Goal: Task Accomplishment & Management: Complete application form

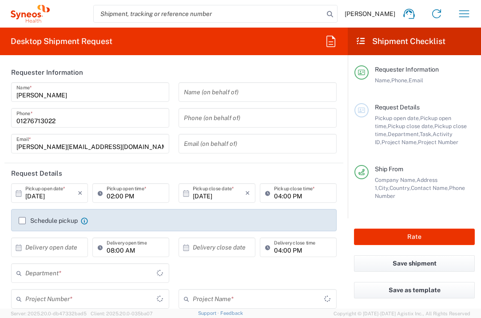
type input "[GEOGRAPHIC_DATA]"
type input "3235"
type input "[GEOGRAPHIC_DATA]"
type input "Syneos Health UK Limited"
click at [59, 246] on input "text" at bounding box center [51, 247] width 52 height 16
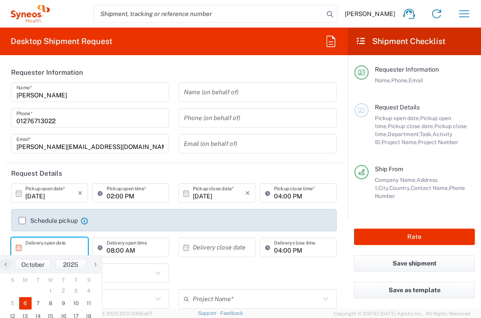
click at [28, 303] on span "6" at bounding box center [25, 303] width 13 height 12
type input "[DATE]"
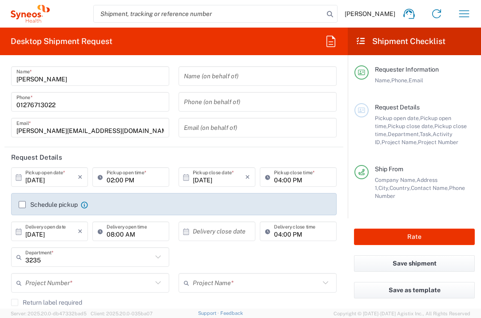
scroll to position [32, 0]
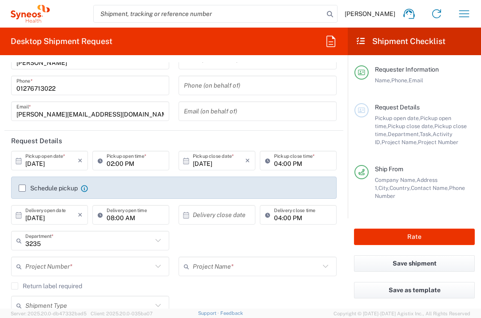
click at [214, 214] on input "text" at bounding box center [219, 215] width 52 height 16
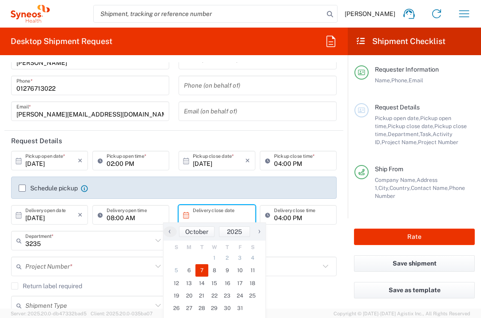
click at [205, 268] on span "7" at bounding box center [201, 270] width 13 height 12
type input "[DATE]"
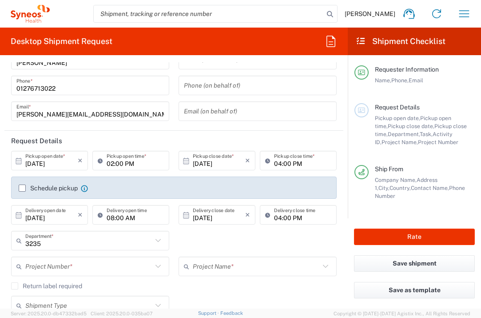
click at [138, 267] on input "text" at bounding box center [88, 267] width 127 height 16
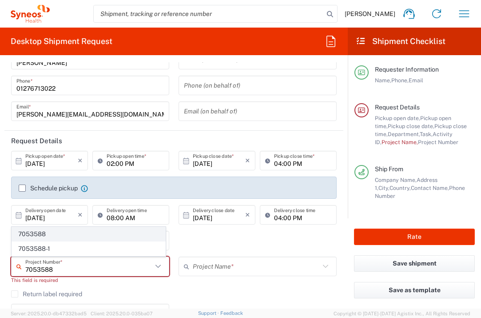
type input "7053588"
click at [72, 229] on span "7053588" at bounding box center [88, 234] width 153 height 14
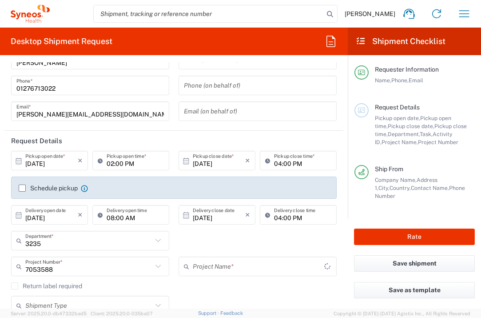
type input "ZWI-ZW171-101"
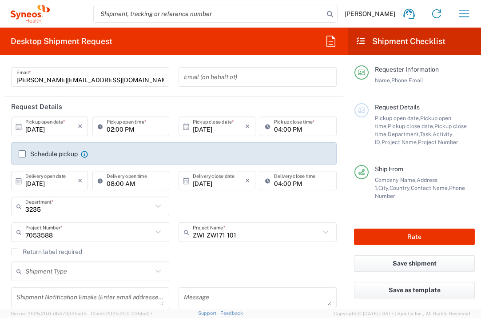
scroll to position [177, 0]
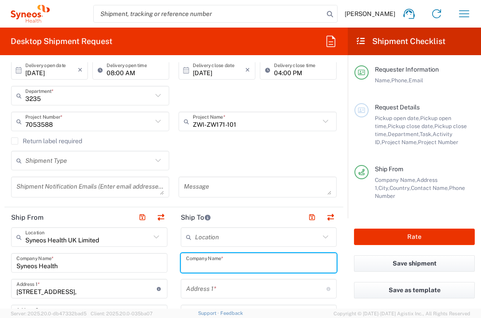
click at [251, 256] on input "text" at bounding box center [259, 263] width 146 height 16
type input "[GEOGRAPHIC_DATA] at [GEOGRAPHIC_DATA]"
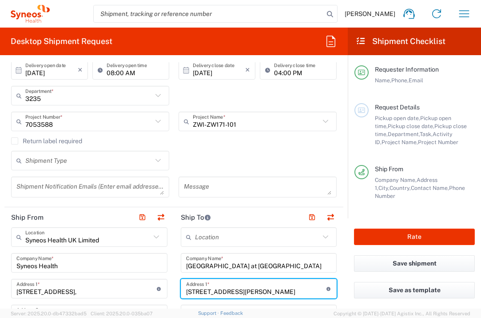
type input "[STREET_ADDRESS][PERSON_NAME]"
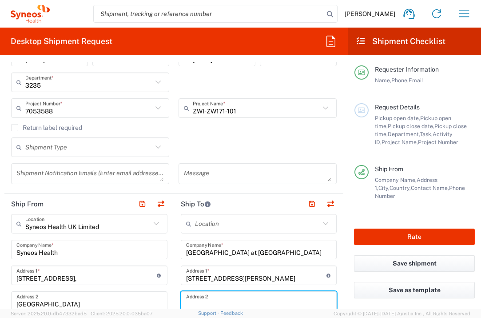
scroll to position [332, 0]
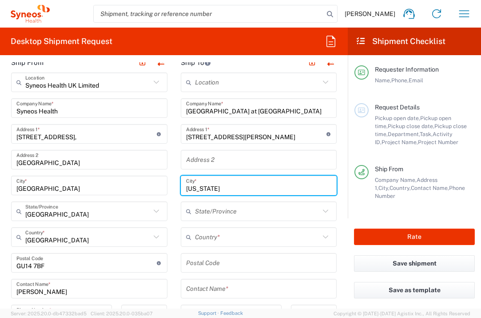
type input "[US_STATE]"
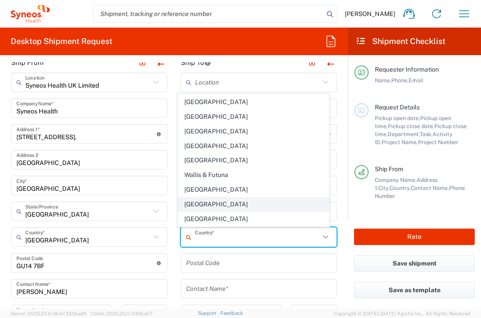
scroll to position [3356, 0]
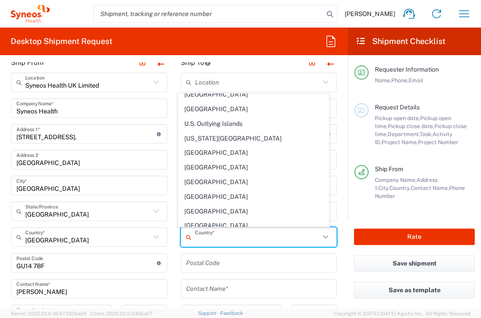
click at [238, 204] on span "[GEOGRAPHIC_DATA]" at bounding box center [253, 211] width 151 height 14
type input "[GEOGRAPHIC_DATA]"
type input "Sender/Shipper"
type input "Delivery Duty Paid"
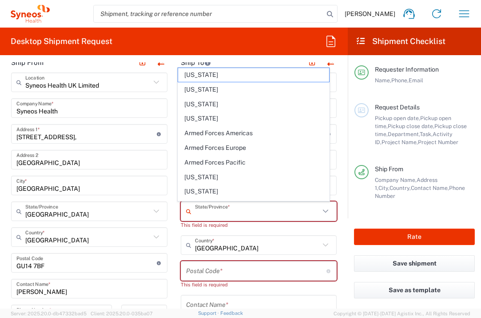
click at [285, 217] on input "text" at bounding box center [257, 211] width 125 height 16
click at [285, 219] on div "State/Province *" at bounding box center [259, 211] width 156 height 20
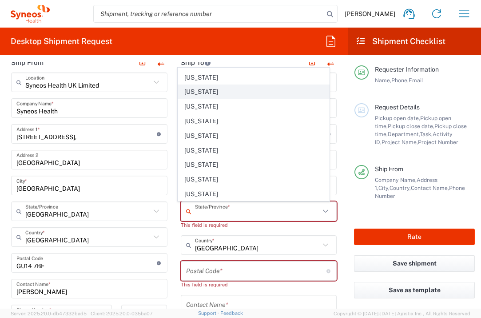
scroll to position [399, 0]
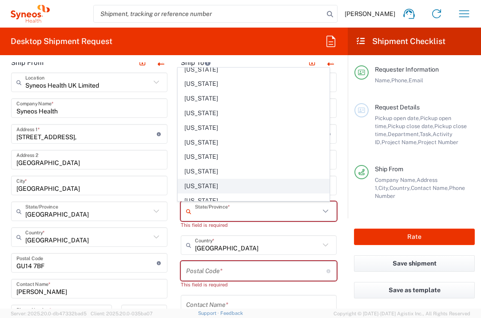
click at [251, 180] on span "[US_STATE]" at bounding box center [253, 186] width 151 height 14
type input "[US_STATE]"
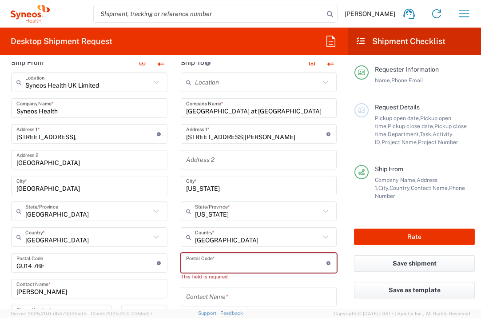
click at [281, 266] on input "undefined" at bounding box center [256, 263] width 140 height 16
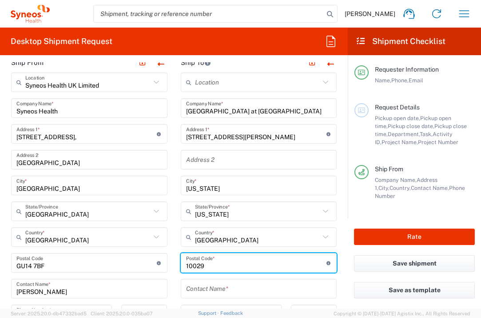
type input "10029"
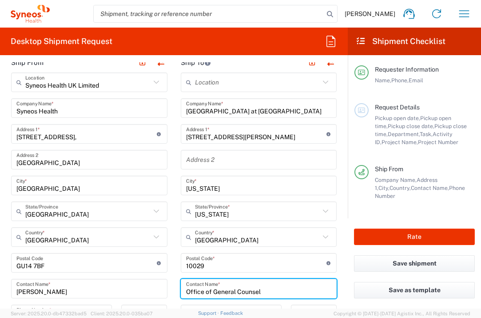
type input "Office of General Counsel"
click at [287, 131] on input "[STREET_ADDRESS][PERSON_NAME]" at bounding box center [256, 134] width 140 height 16
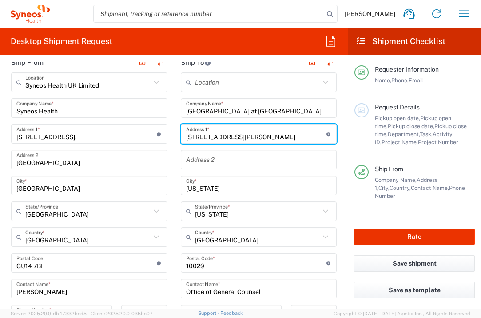
drag, startPoint x: 297, startPoint y: 134, endPoint x: 175, endPoint y: 132, distance: 121.3
click at [175, 132] on main "Location [PERSON_NAME] LLC-[GEOGRAPHIC_DATA] [GEOGRAPHIC_DATA] [GEOGRAPHIC_DATA…" at bounding box center [259, 258] width 170 height 373
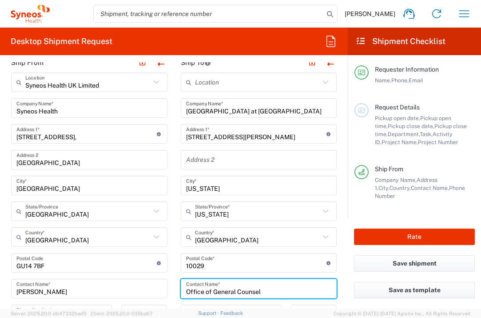
click at [279, 295] on input "Office of General Counsel" at bounding box center [259, 289] width 146 height 16
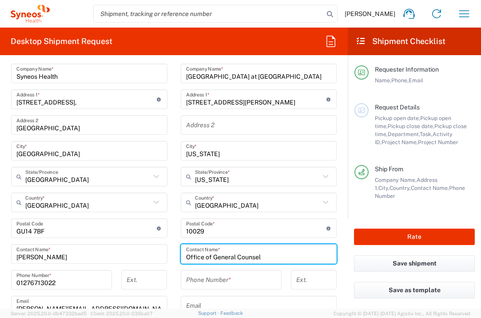
scroll to position [387, 0]
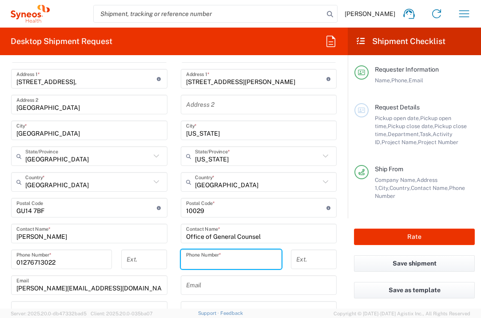
click at [249, 259] on input "tel" at bounding box center [231, 259] width 90 height 16
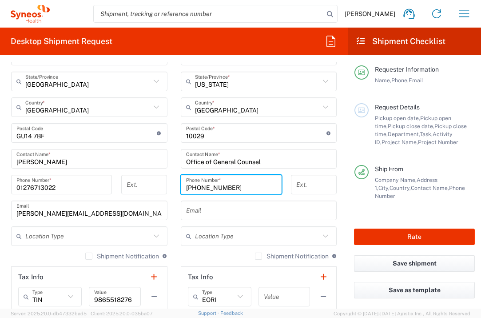
scroll to position [466, 0]
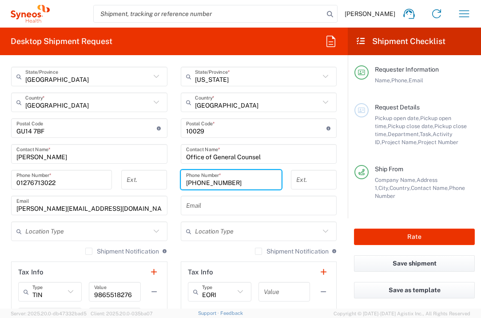
type input "[PHONE_NUMBER]"
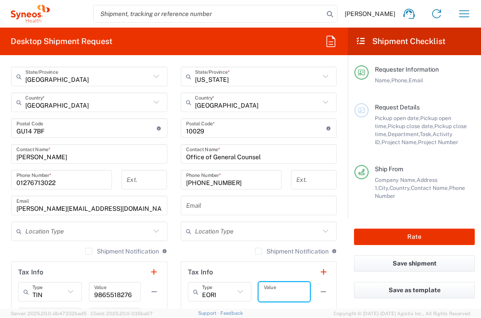
click at [271, 288] on input "text" at bounding box center [284, 292] width 41 height 16
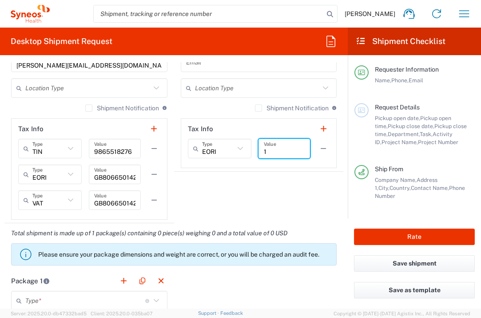
scroll to position [751, 0]
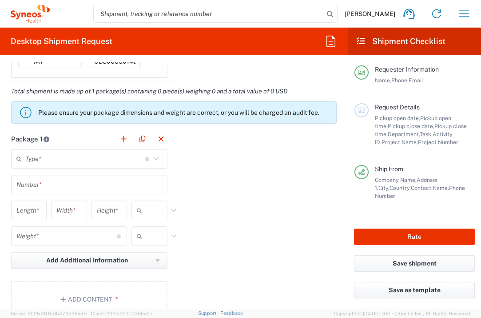
type input "1"
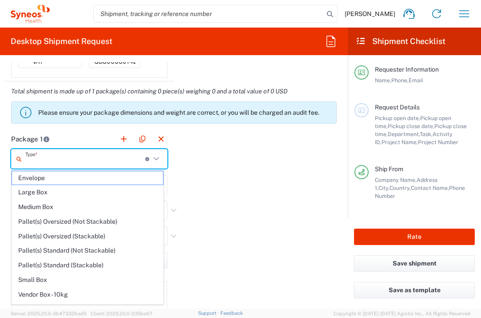
click at [108, 152] on input "text" at bounding box center [85, 159] width 120 height 16
click at [100, 179] on span "Envelope" at bounding box center [87, 178] width 151 height 14
type input "Envelope"
type input "1"
type input "9.5"
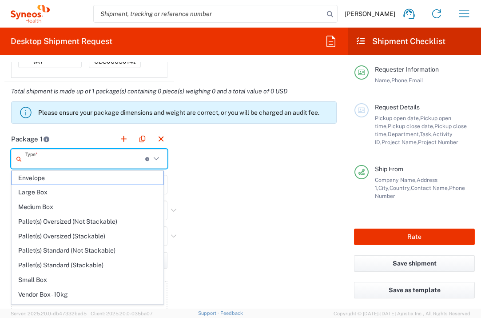
type input "12.5"
type input "0.25"
type input "in"
type input "0.45"
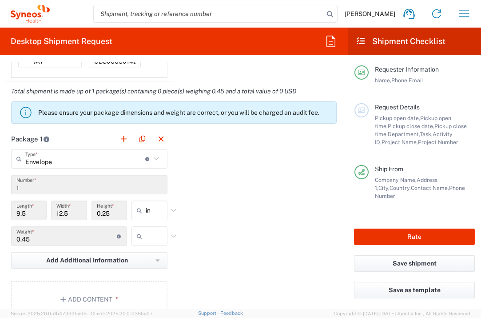
click at [141, 230] on icon at bounding box center [141, 236] width 9 height 14
click at [147, 265] on span "lbs" at bounding box center [146, 270] width 33 height 14
type input "lbs"
click at [126, 288] on button "Add Content *" at bounding box center [89, 299] width 156 height 36
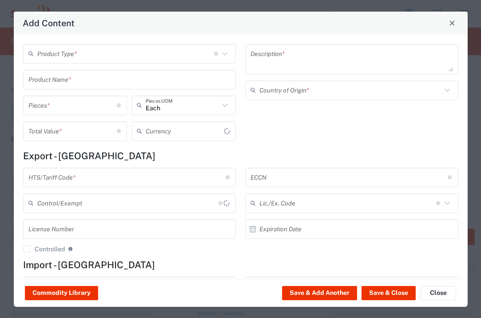
type input "US Dollar"
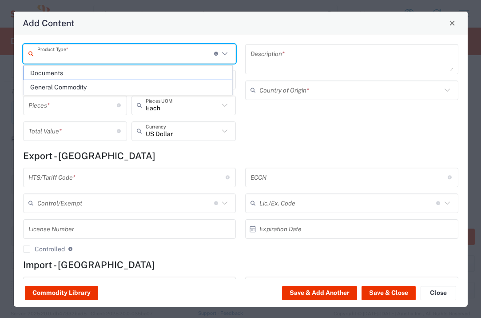
click at [126, 51] on input "text" at bounding box center [125, 54] width 177 height 16
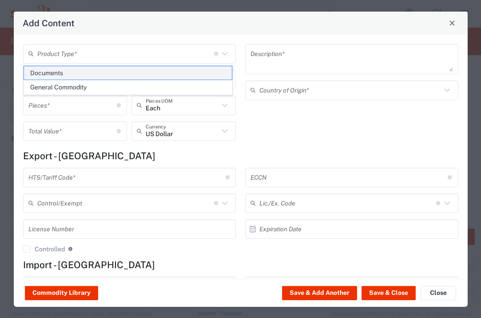
click at [119, 68] on span "Documents" at bounding box center [128, 73] width 208 height 14
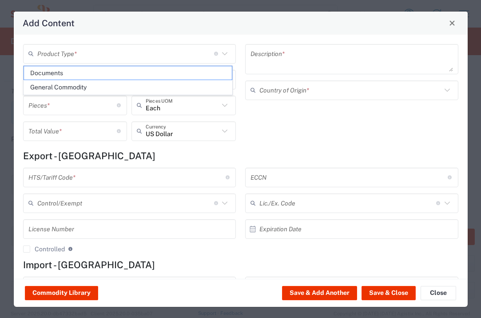
type input "Documents"
type input "1"
type textarea "Documents"
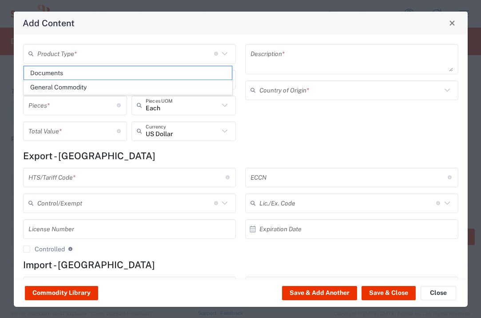
type input "[GEOGRAPHIC_DATA]"
type input "0000.00.0000"
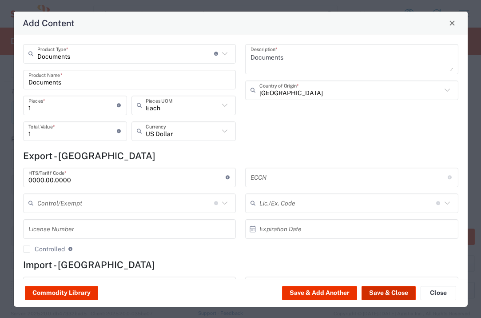
click at [378, 288] on button "Save & Close" at bounding box center [389, 293] width 54 height 14
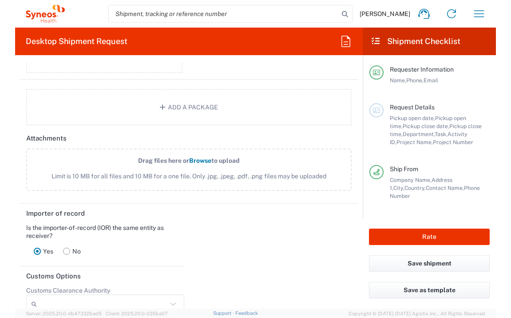
scroll to position [1228, 0]
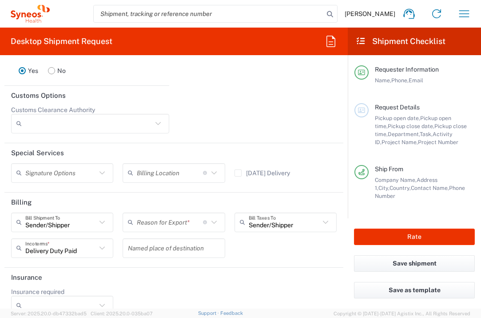
click at [179, 230] on input "text" at bounding box center [170, 222] width 66 height 16
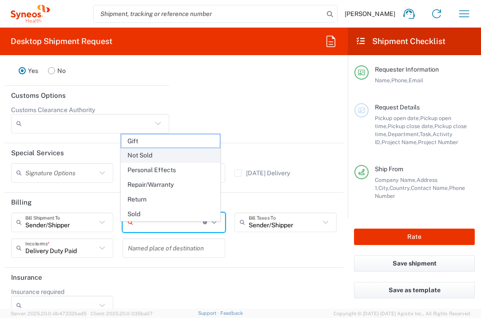
click at [184, 155] on span "Not Sold" at bounding box center [170, 155] width 98 height 14
type input "Not Sold"
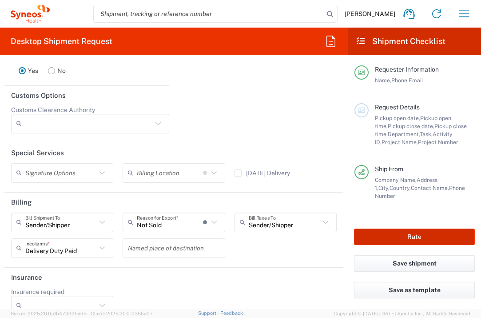
click at [392, 237] on button "Rate" at bounding box center [414, 236] width 121 height 16
type input "7053588"
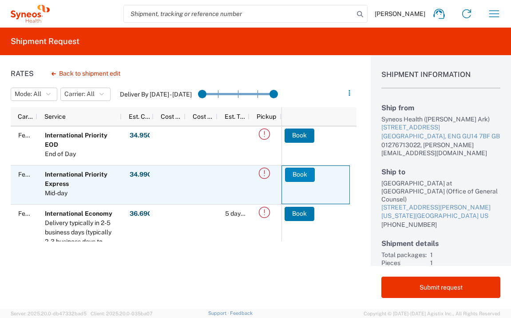
click at [297, 175] on button "Book" at bounding box center [300, 174] width 30 height 14
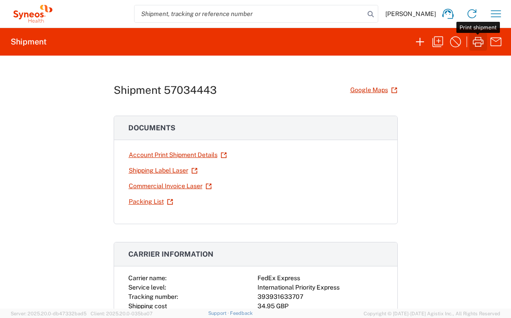
click at [478, 45] on icon "button" at bounding box center [478, 42] width 14 height 14
click at [481, 14] on div "[PERSON_NAME] Home Shipment estimator Shipment tracking Desktop shipment reques…" at bounding box center [281, 13] width 453 height 21
click at [481, 14] on button "button" at bounding box center [496, 14] width 18 height 18
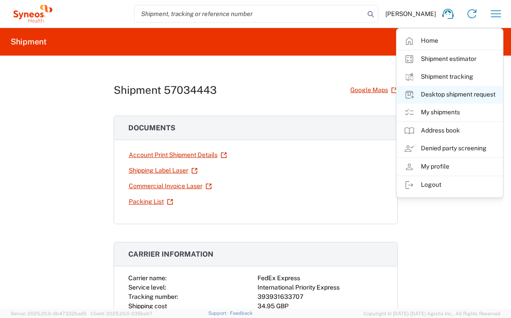
click at [480, 97] on link "Desktop shipment request" at bounding box center [450, 95] width 106 height 18
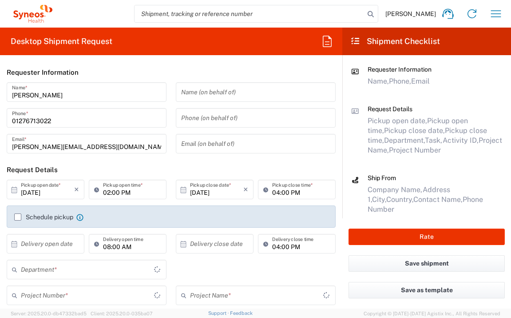
type input "[GEOGRAPHIC_DATA]"
type input "3235"
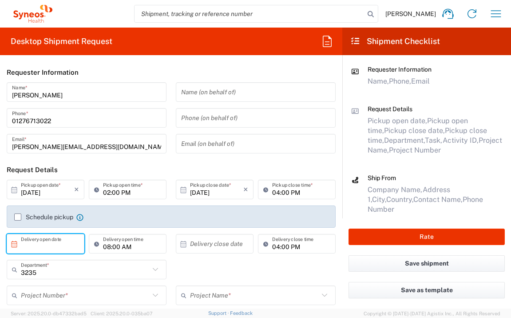
click at [69, 242] on input "text" at bounding box center [47, 244] width 53 height 16
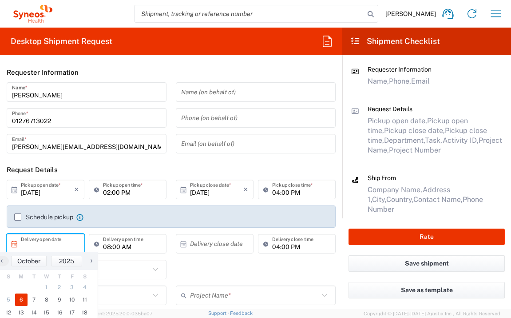
click at [25, 300] on span "6" at bounding box center [21, 299] width 13 height 12
type input "[DATE]"
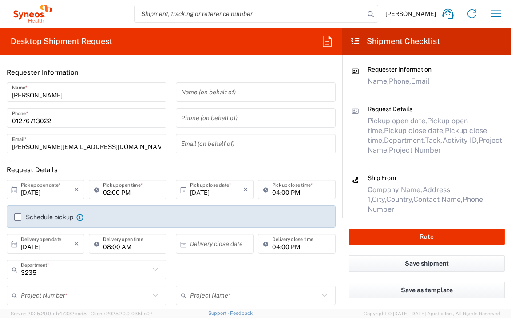
click at [227, 246] on input "text" at bounding box center [216, 244] width 53 height 16
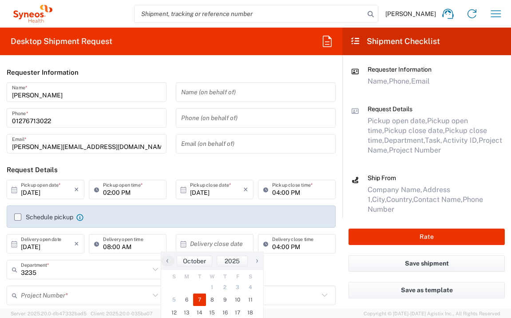
click at [203, 298] on span "7" at bounding box center [199, 299] width 13 height 12
type input "[DATE]"
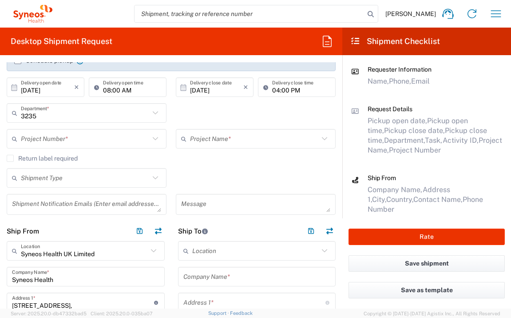
scroll to position [149, 0]
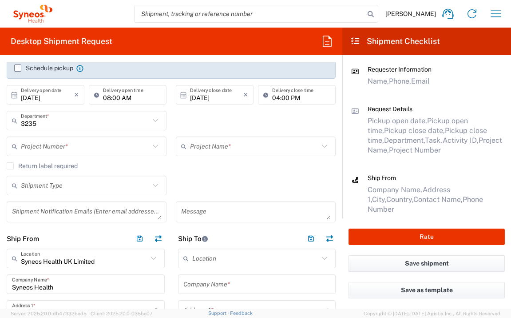
click at [93, 150] on input "text" at bounding box center [85, 147] width 129 height 16
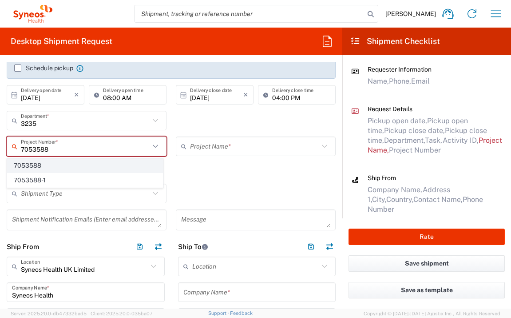
type input "7053588"
click at [67, 167] on span "7053588" at bounding box center [85, 166] width 155 height 14
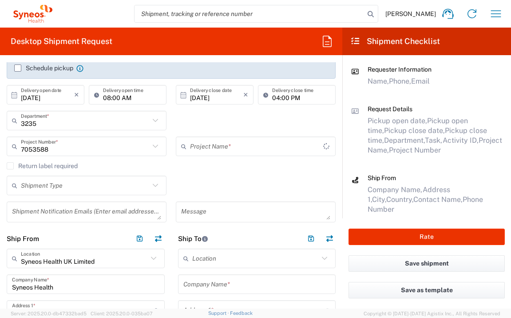
type input "ZWI-ZW171-101"
click at [235, 283] on input "text" at bounding box center [256, 284] width 147 height 16
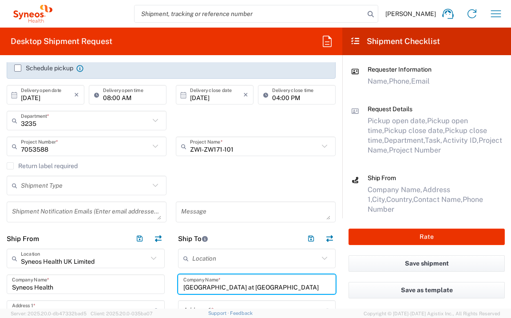
type input "[GEOGRAPHIC_DATA] at [GEOGRAPHIC_DATA]"
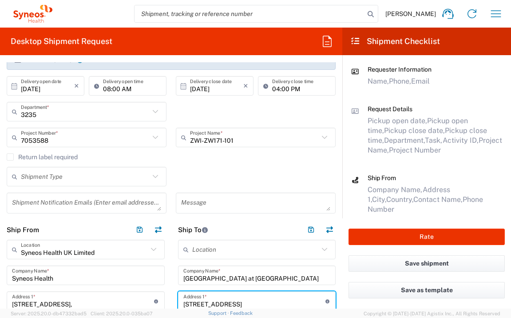
type input "[STREET_ADDRESS]"
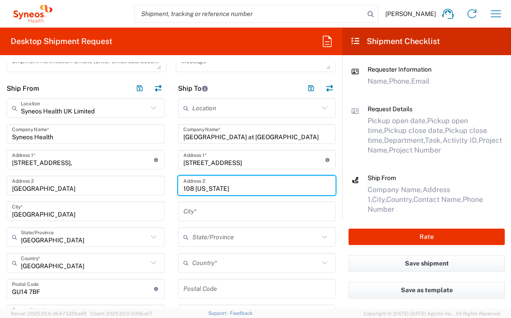
type input "108 [US_STATE]"
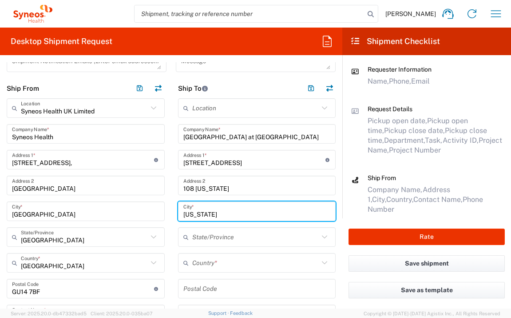
type input "[US_STATE]"
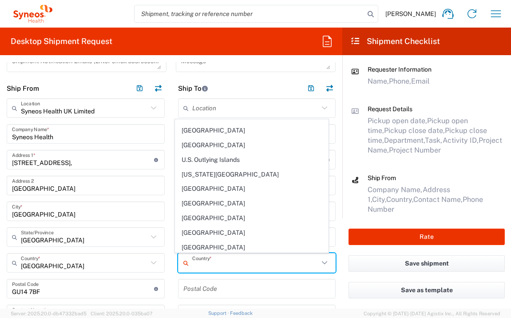
scroll to position [3359, 0]
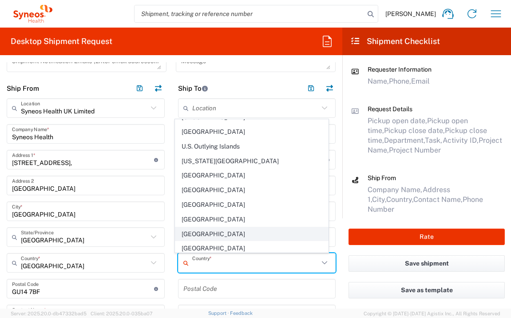
click at [225, 227] on span "[GEOGRAPHIC_DATA]" at bounding box center [251, 234] width 153 height 14
type input "[GEOGRAPHIC_DATA]"
type input "Sender/Shipper"
type input "Delivery Duty Paid"
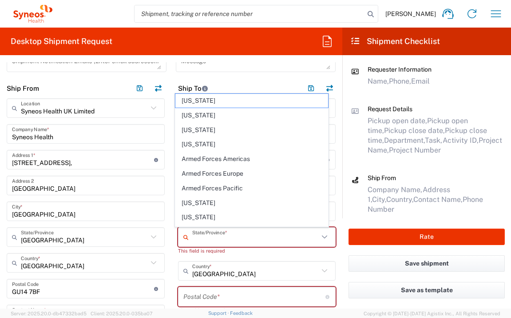
click at [241, 234] on input "text" at bounding box center [255, 237] width 127 height 16
click at [205, 241] on input "text" at bounding box center [255, 237] width 127 height 16
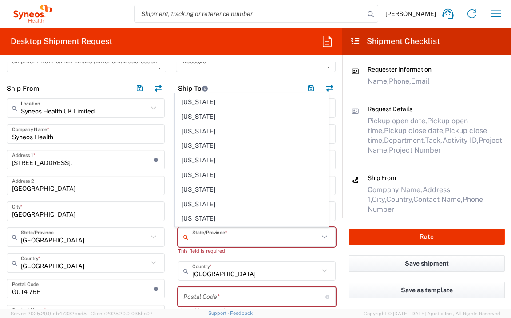
scroll to position [485, 0]
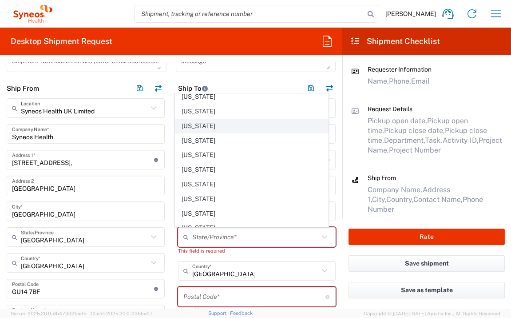
click at [196, 120] on span "[US_STATE]" at bounding box center [251, 126] width 153 height 14
type input "[US_STATE]"
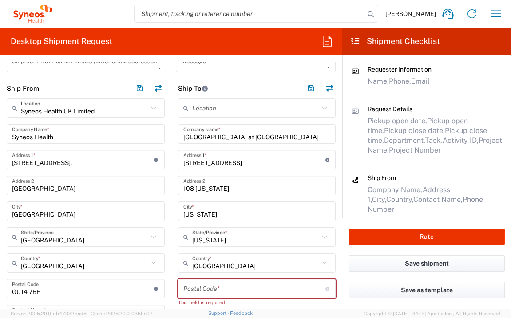
click at [255, 279] on div "Postal Code * Postal Code for [GEOGRAPHIC_DATA] should have the following forma…" at bounding box center [257, 289] width 158 height 20
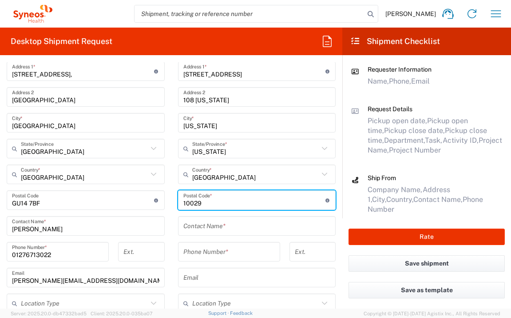
scroll to position [387, 0]
type input "10029"
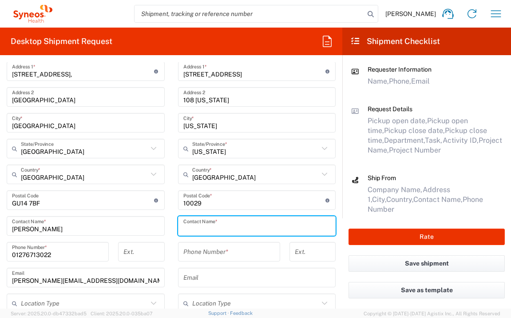
click at [236, 226] on input "text" at bounding box center [256, 226] width 147 height 16
type input "[PERSON_NAME], MD PhD"
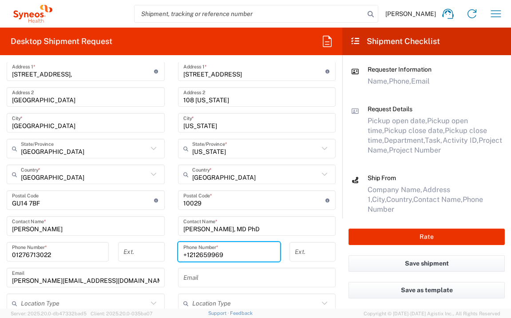
type input "+1212659969"
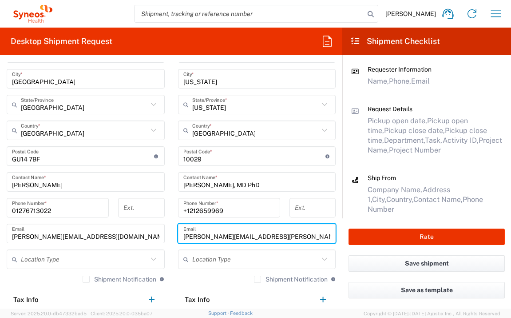
scroll to position [519, 0]
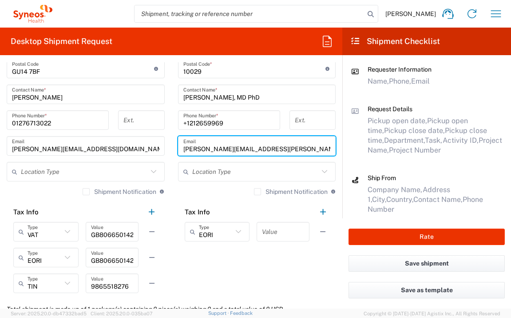
type input "[PERSON_NAME][EMAIL_ADDRESS][PERSON_NAME][DOMAIN_NAME]"
click at [263, 235] on input "text" at bounding box center [283, 232] width 42 height 16
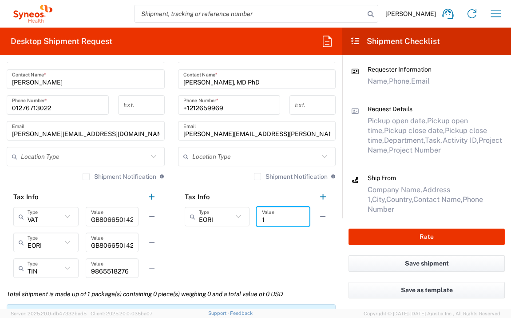
scroll to position [644, 0]
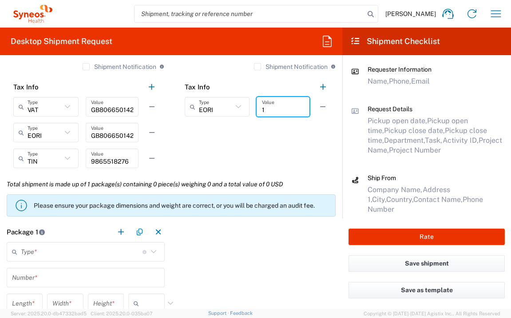
type input "1"
click at [111, 256] on input "text" at bounding box center [82, 252] width 122 height 16
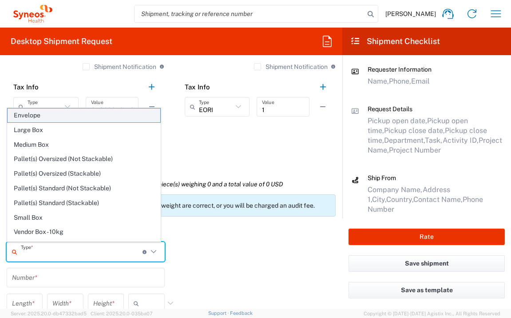
click at [100, 116] on span "Envelope" at bounding box center [84, 115] width 153 height 14
type input "Envelope"
type input "1"
type input "9.5"
type input "12.5"
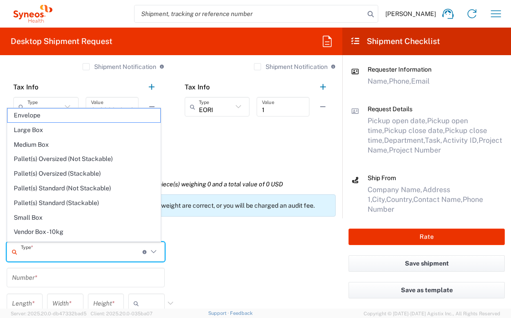
type input "0.25"
type input "in"
type input "0.45"
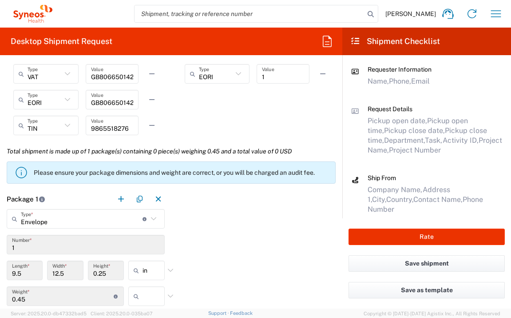
scroll to position [753, 0]
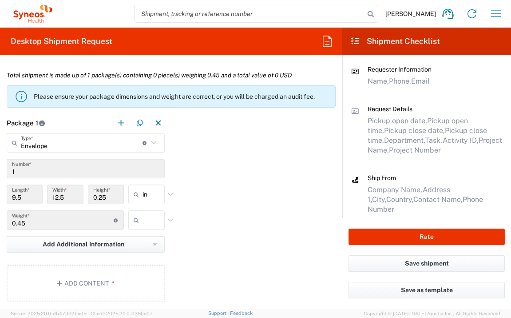
click at [150, 224] on input "text" at bounding box center [154, 220] width 22 height 14
click at [152, 256] on span "lbs" at bounding box center [144, 254] width 34 height 14
type input "lbs"
click at [128, 280] on button "Add Content *" at bounding box center [86, 283] width 158 height 36
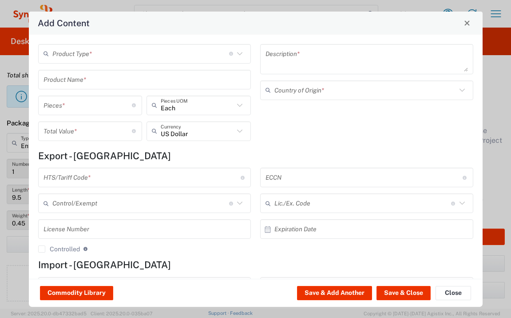
click at [151, 57] on input "text" at bounding box center [140, 54] width 177 height 16
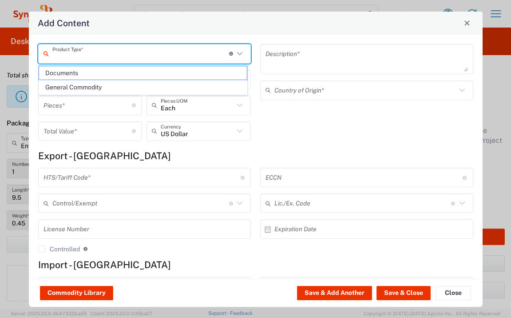
click at [199, 71] on span "Documents" at bounding box center [143, 73] width 208 height 14
type input "Documents"
type input "1"
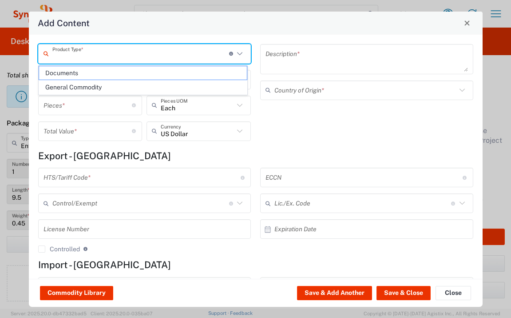
type textarea "Documents"
type input "[GEOGRAPHIC_DATA]"
type input "0000.00.0000"
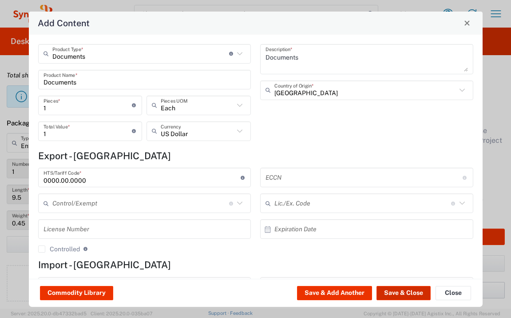
drag, startPoint x: 401, startPoint y: 290, endPoint x: 390, endPoint y: 284, distance: 12.3
click at [401, 290] on button "Save & Close" at bounding box center [404, 293] width 54 height 14
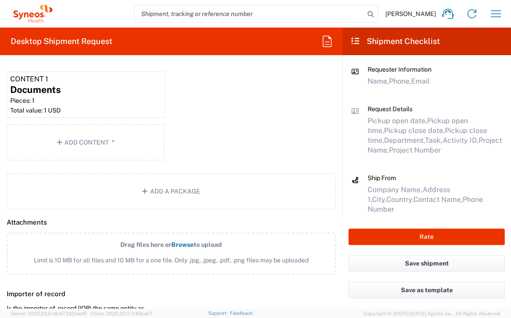
scroll to position [1205, 0]
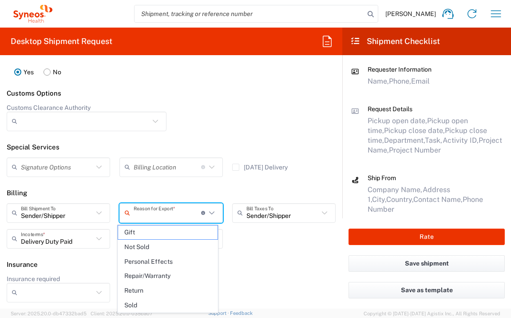
click at [180, 210] on input "text" at bounding box center [168, 213] width 68 height 16
click at [181, 231] on span "Gift" at bounding box center [168, 232] width 100 height 14
type input "Gift"
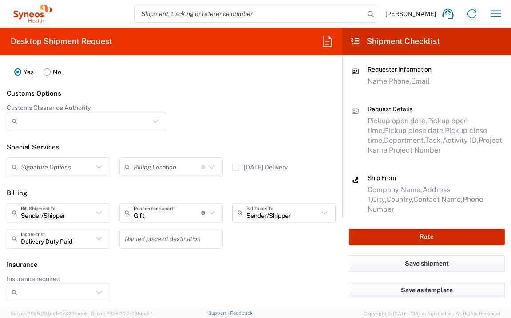
click at [386, 242] on button "Rate" at bounding box center [427, 236] width 156 height 16
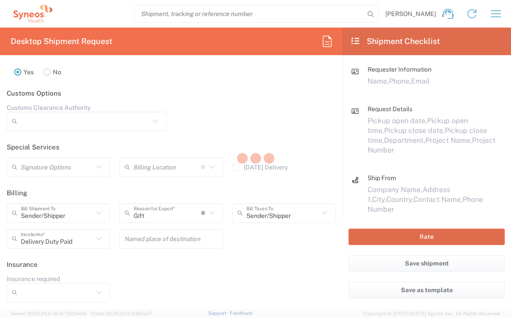
type input "7053588"
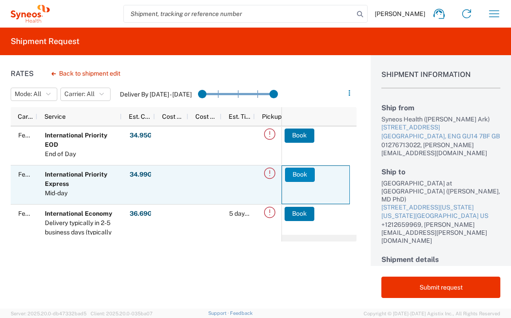
click at [307, 177] on button "Book" at bounding box center [300, 174] width 30 height 14
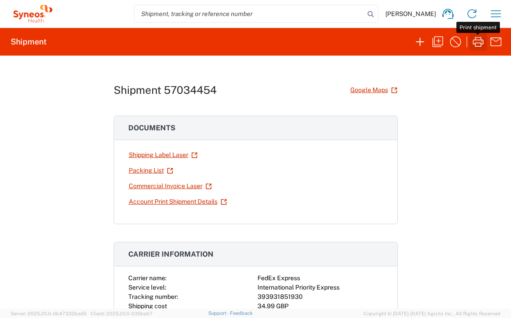
click at [477, 46] on icon "button" at bounding box center [478, 42] width 14 height 14
click at [481, 13] on icon "button" at bounding box center [496, 14] width 14 height 14
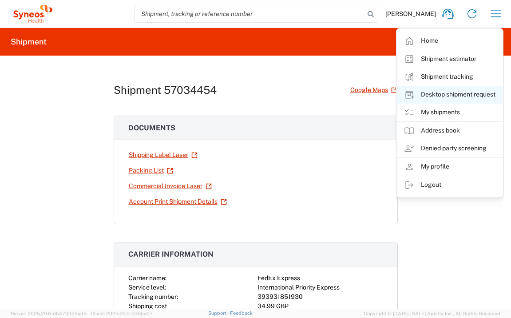
click at [477, 92] on link "Desktop shipment request" at bounding box center [450, 95] width 106 height 18
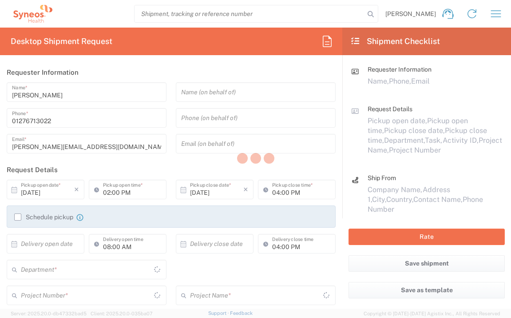
type input "[GEOGRAPHIC_DATA]"
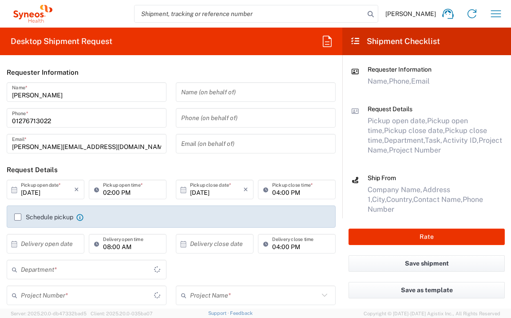
type input "3235"
click at [56, 244] on input "text" at bounding box center [47, 244] width 53 height 16
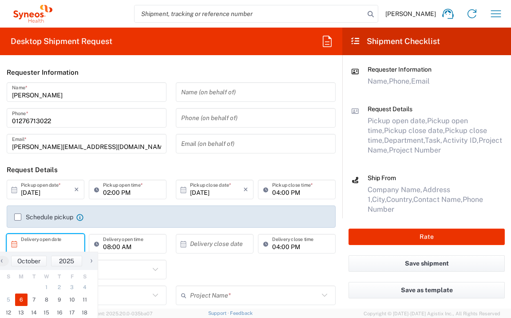
drag, startPoint x: 27, startPoint y: 297, endPoint x: 118, endPoint y: 268, distance: 95.1
click at [24, 298] on span "6" at bounding box center [21, 299] width 13 height 12
type input "[DATE]"
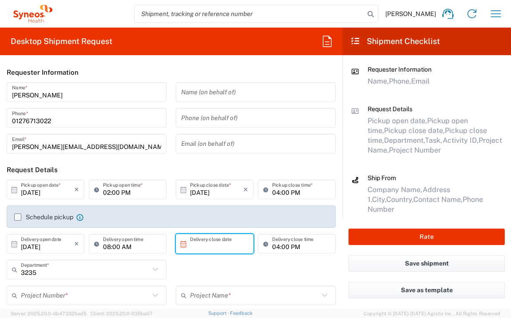
click at [219, 243] on input "text" at bounding box center [216, 244] width 53 height 16
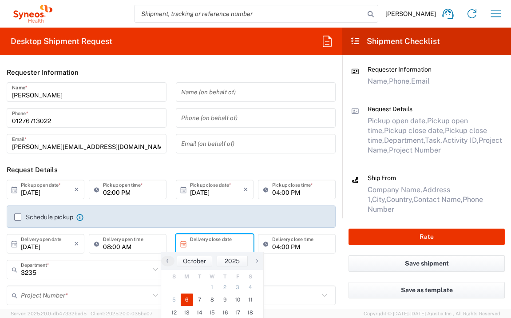
type input "[DATE]"
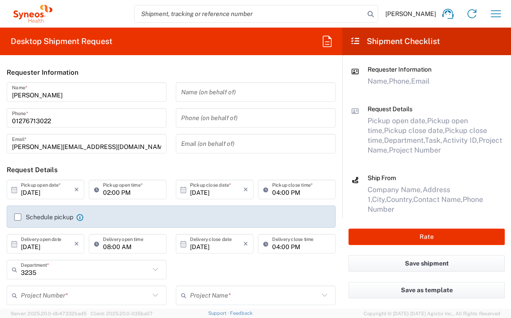
click at [121, 287] on input "text" at bounding box center [85, 295] width 129 height 16
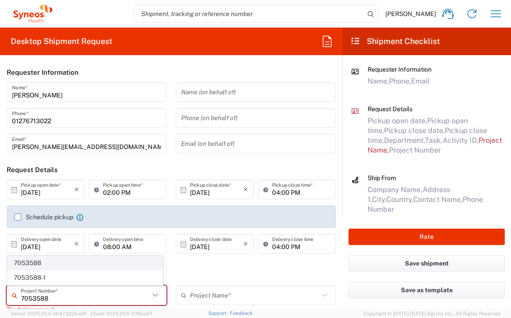
type input "7053588"
click at [75, 265] on span "7053588" at bounding box center [85, 263] width 155 height 14
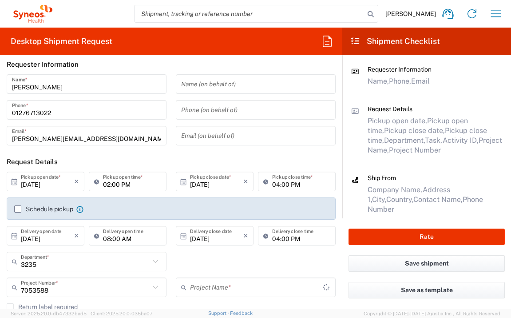
type input "ZWI-ZW171-101"
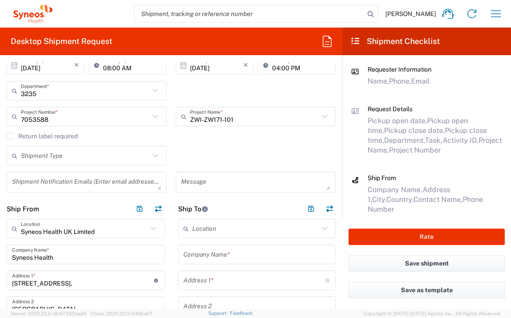
scroll to position [251, 0]
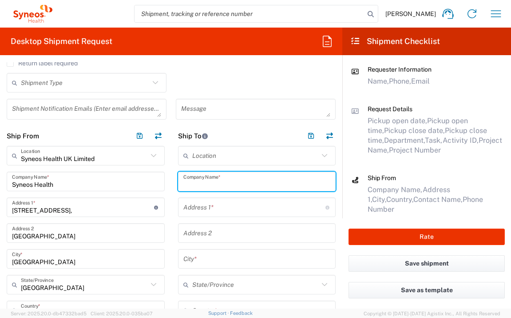
click at [261, 185] on input "text" at bounding box center [256, 182] width 147 height 16
type input "[PERSON_NAME][GEOGRAPHIC_DATA][MEDICAL_DATA]"
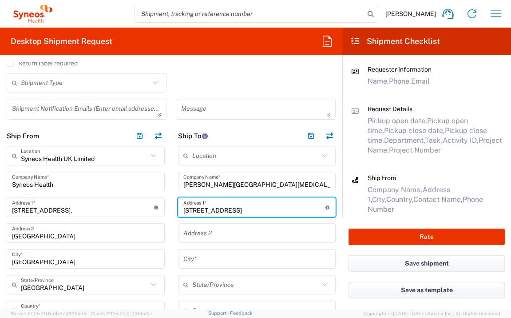
type input "[STREET_ADDRESS]"
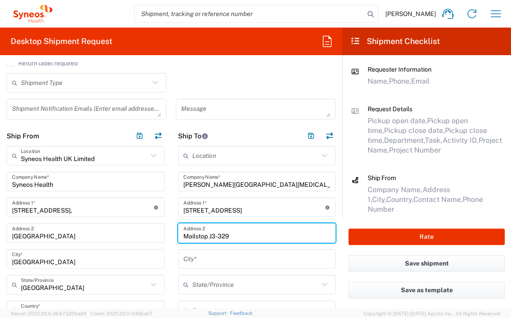
type input "Mailstop J3-329"
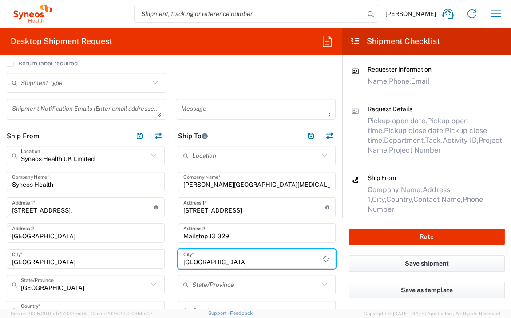
type input "[GEOGRAPHIC_DATA]"
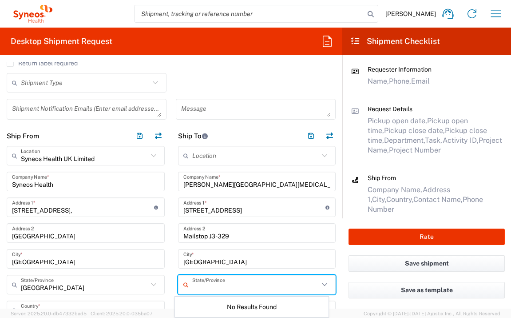
scroll to position [261, 0]
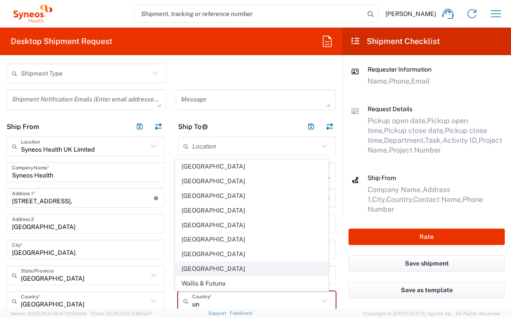
click at [199, 271] on span "[GEOGRAPHIC_DATA]" at bounding box center [251, 269] width 153 height 14
type input "[GEOGRAPHIC_DATA]"
type input "Sender/Shipper"
type input "Delivery Duty Paid"
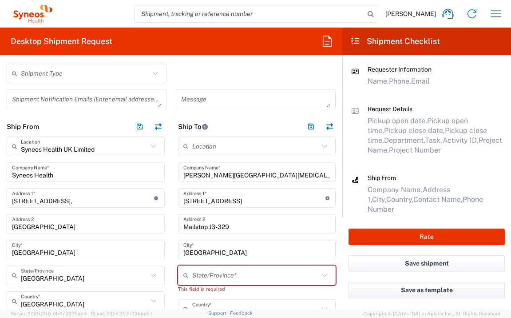
click at [247, 275] on input "text" at bounding box center [255, 275] width 127 height 16
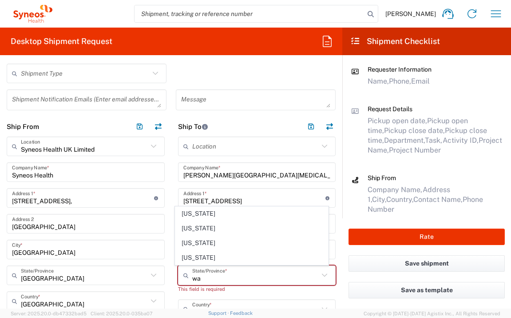
click at [221, 259] on span "[US_STATE]" at bounding box center [251, 258] width 153 height 14
type input "[US_STATE]"
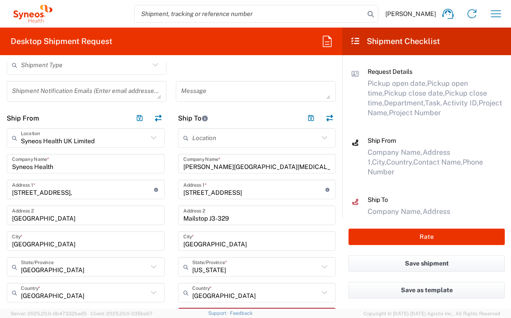
scroll to position [385, 0]
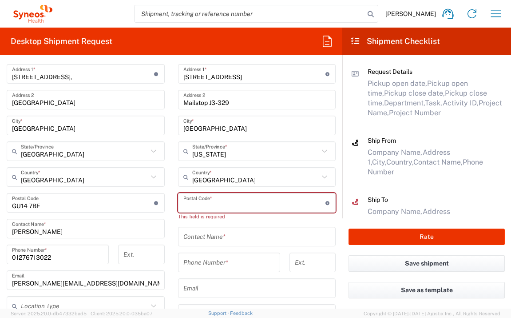
click at [260, 205] on input "undefined" at bounding box center [254, 203] width 142 height 16
drag, startPoint x: 241, startPoint y: 206, endPoint x: 173, endPoint y: 202, distance: 68.1
click at [173, 202] on main "Location [PERSON_NAME] LLC-[GEOGRAPHIC_DATA] [GEOGRAPHIC_DATA] [GEOGRAPHIC_DATA…" at bounding box center [256, 200] width 171 height 377
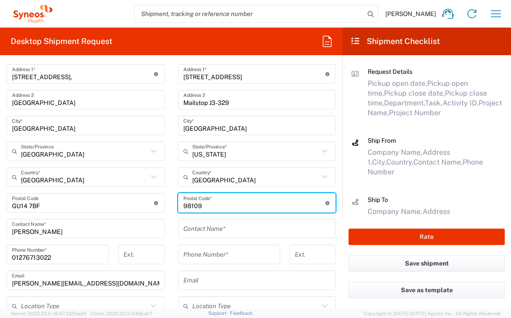
type input "98109"
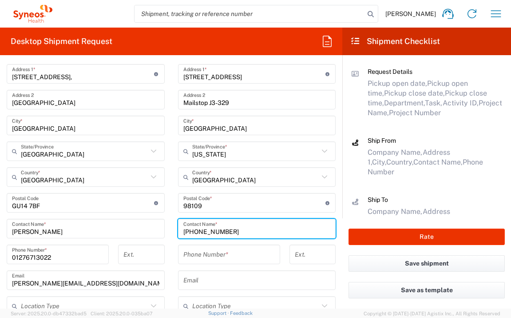
type input "[PHONE_NUMBER]"
drag, startPoint x: 228, startPoint y: 232, endPoint x: 178, endPoint y: 229, distance: 49.8
click at [178, 229] on div "[PHONE_NUMBER] Contact Name *" at bounding box center [257, 229] width 158 height 20
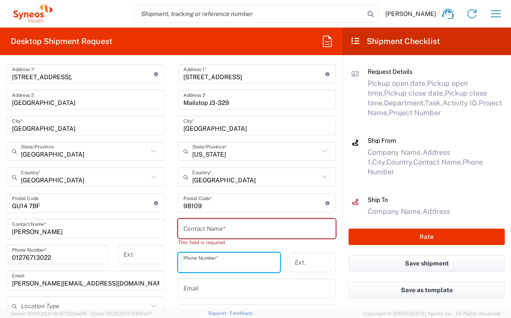
click at [193, 253] on div "Phone Number *" at bounding box center [229, 262] width 102 height 20
paste input "[PHONE_NUMBER]"
click at [183, 265] on input "[PHONE_NUMBER]" at bounding box center [229, 263] width 92 height 16
type input "[PHONE_NUMBER]"
click at [225, 231] on input "text" at bounding box center [256, 229] width 147 height 16
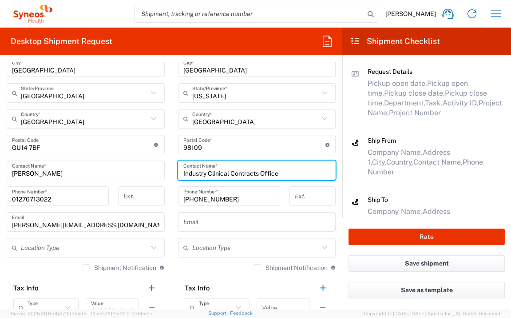
scroll to position [575, 0]
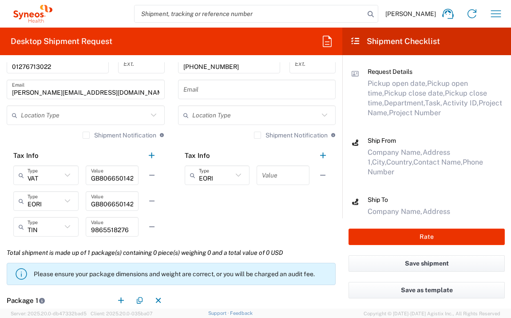
type input "Industry Clinical Contracts Office"
click at [285, 179] on input "text" at bounding box center [283, 175] width 42 height 16
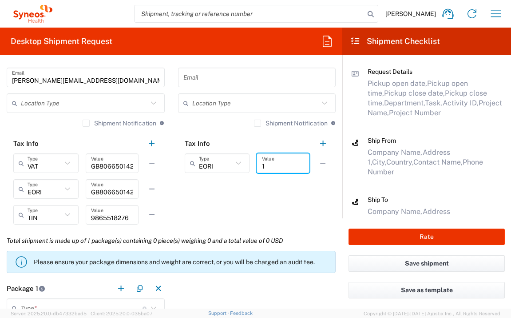
scroll to position [681, 0]
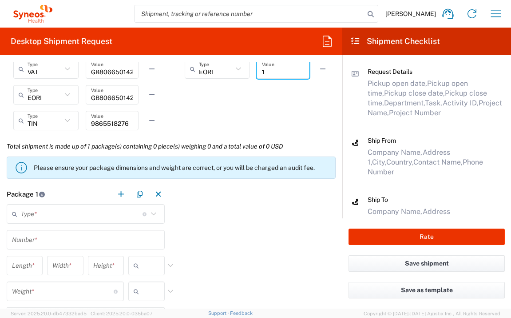
type input "1"
click at [92, 209] on input "text" at bounding box center [82, 214] width 122 height 16
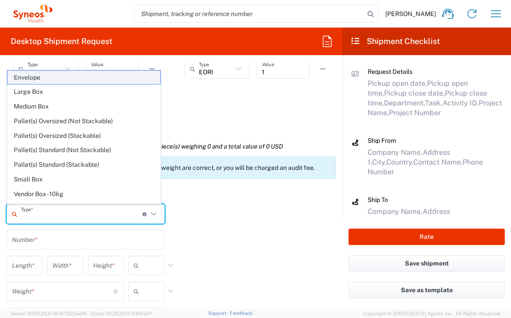
click at [69, 80] on span "Envelope" at bounding box center [84, 78] width 153 height 14
type input "Envelope"
type input "1"
type input "9.5"
type input "12.5"
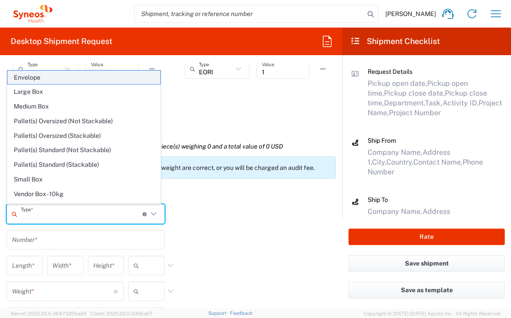
type input "0.25"
type input "in"
type input "0.45"
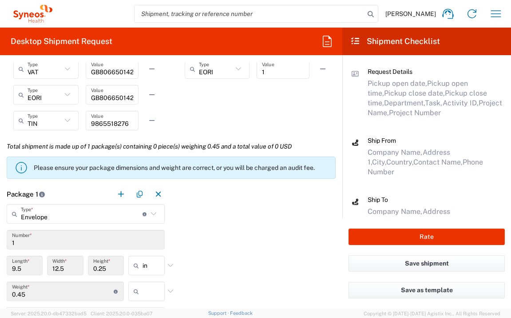
click at [151, 288] on input "text" at bounding box center [154, 291] width 22 height 14
click at [150, 274] on span "lbs" at bounding box center [144, 274] width 34 height 14
type input "lbs"
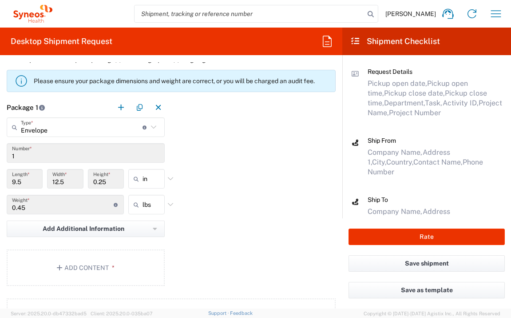
scroll to position [781, 0]
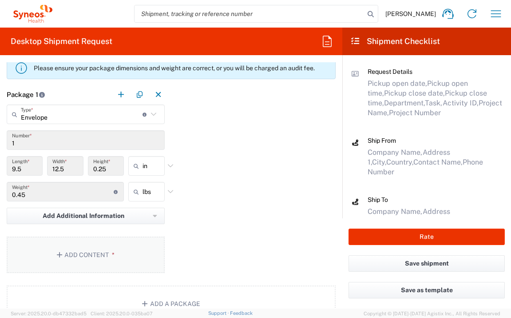
click at [119, 251] on button "Add Content *" at bounding box center [86, 254] width 158 height 36
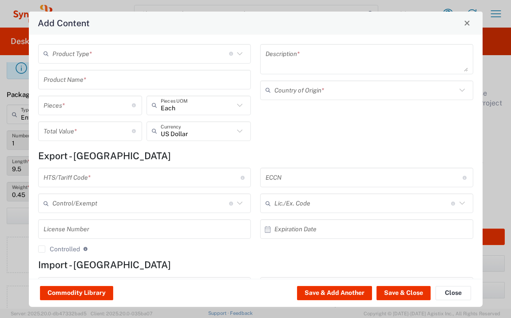
click at [135, 54] on input "text" at bounding box center [140, 54] width 177 height 16
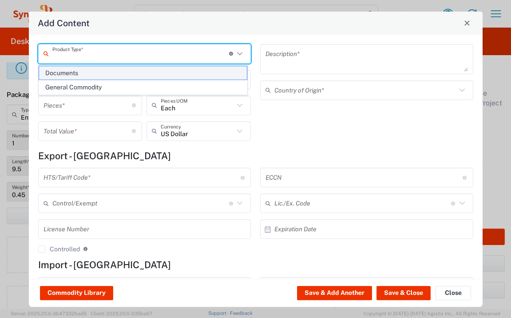
click at [122, 75] on span "Documents" at bounding box center [143, 73] width 208 height 14
type input "Documents"
type input "1"
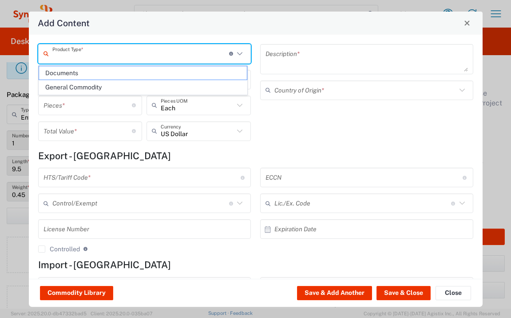
type textarea "Documents"
type input "[GEOGRAPHIC_DATA]"
type input "0000.00.0000"
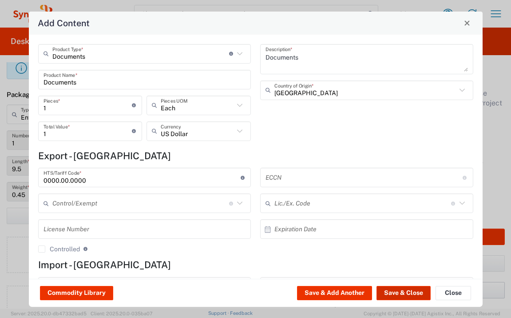
click at [399, 296] on button "Save & Close" at bounding box center [404, 293] width 54 height 14
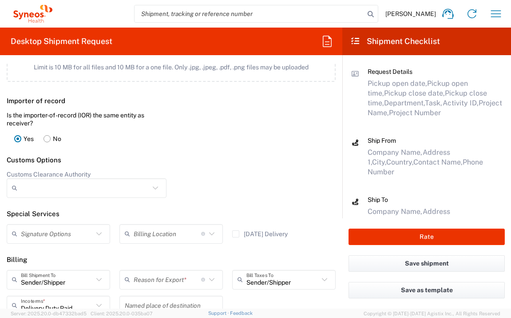
scroll to position [1167, 0]
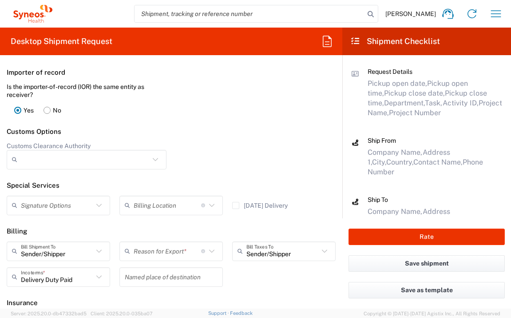
click at [182, 248] on input "text" at bounding box center [168, 251] width 68 height 16
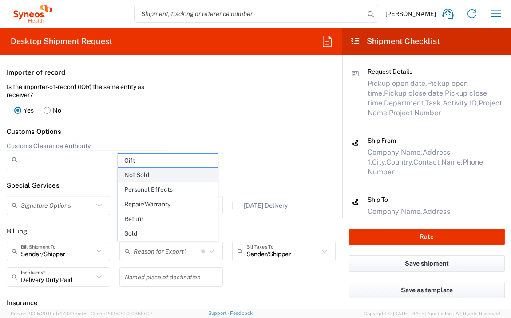
click at [159, 171] on span "Not Sold" at bounding box center [168, 175] width 100 height 14
type input "Not Sold"
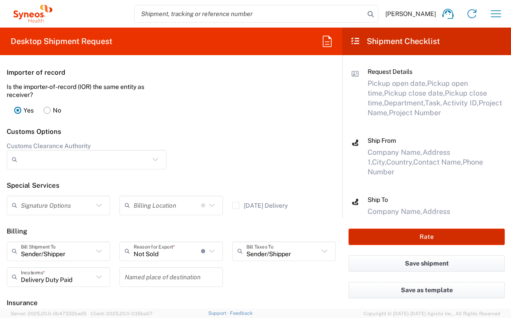
click at [398, 238] on button "Rate" at bounding box center [427, 236] width 156 height 16
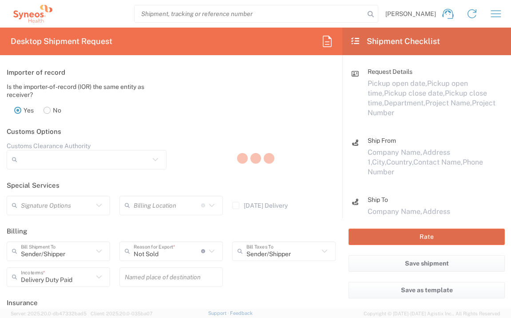
type input "7053588"
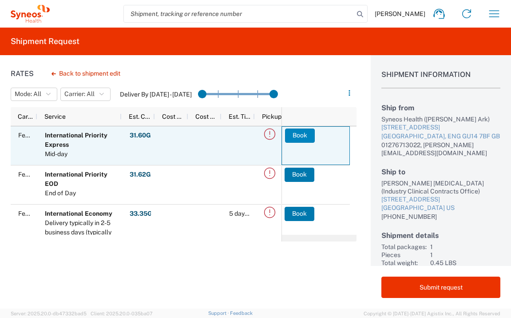
click at [293, 139] on button "Book" at bounding box center [300, 135] width 30 height 14
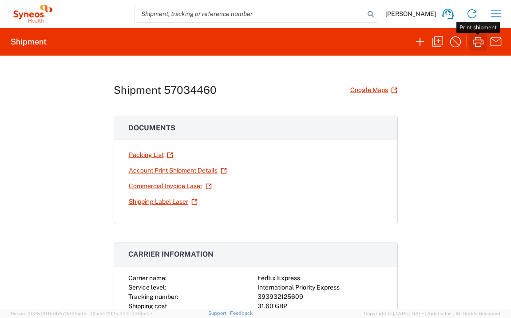
click at [474, 42] on icon "button" at bounding box center [478, 42] width 14 height 14
click at [481, 17] on icon "button" at bounding box center [496, 14] width 14 height 14
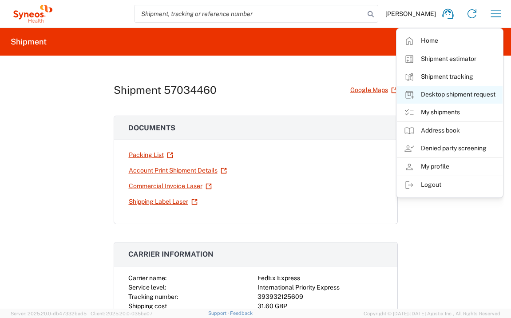
click at [460, 94] on link "Desktop shipment request" at bounding box center [450, 95] width 106 height 18
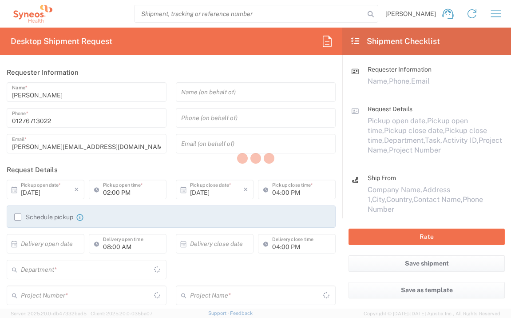
type input "[GEOGRAPHIC_DATA]"
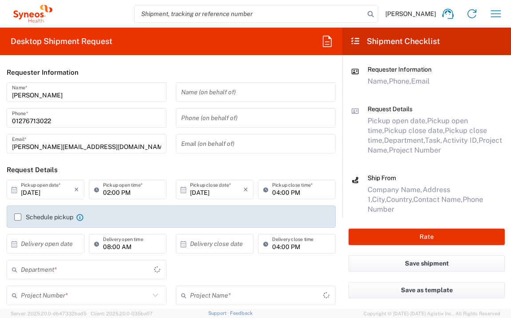
type input "3235"
click at [65, 242] on input "text" at bounding box center [47, 244] width 53 height 16
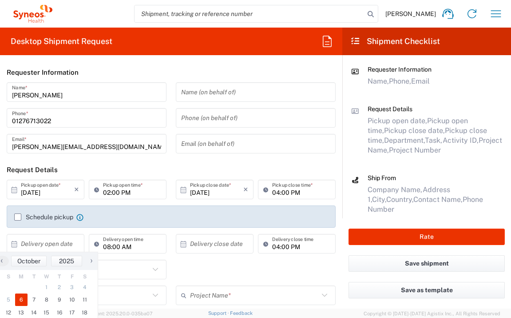
click at [26, 303] on span "6" at bounding box center [21, 299] width 13 height 12
type input "[DATE]"
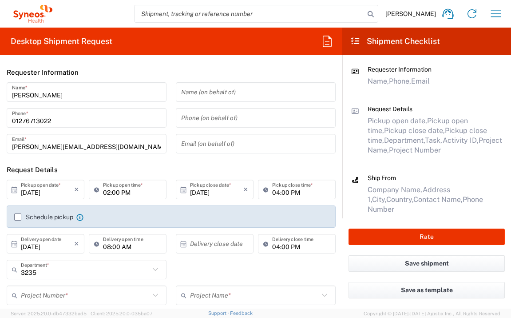
click at [214, 241] on input "text" at bounding box center [216, 244] width 53 height 16
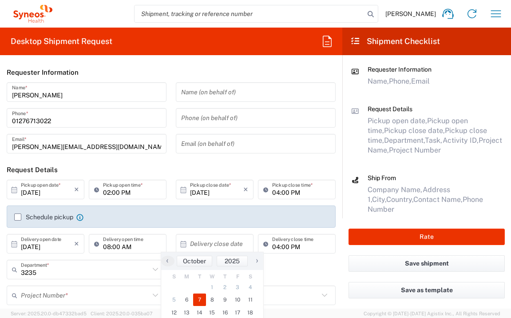
click at [203, 296] on span "7" at bounding box center [199, 299] width 13 height 12
type input "[DATE]"
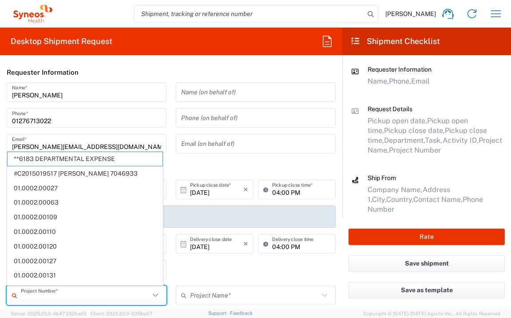
click at [108, 294] on input "text" at bounding box center [85, 295] width 129 height 16
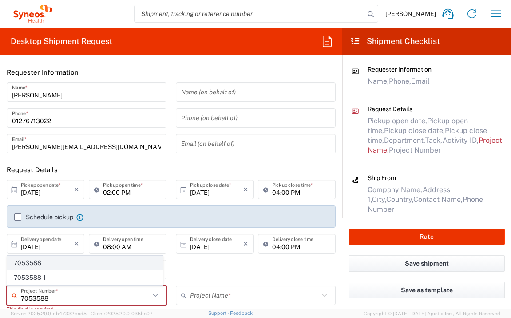
type input "7053588"
click at [71, 266] on span "7053588" at bounding box center [85, 263] width 155 height 14
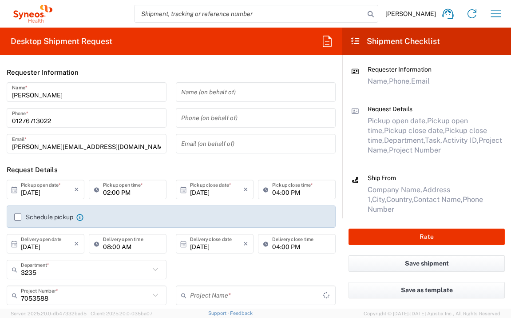
type input "ZWI-ZW171-101"
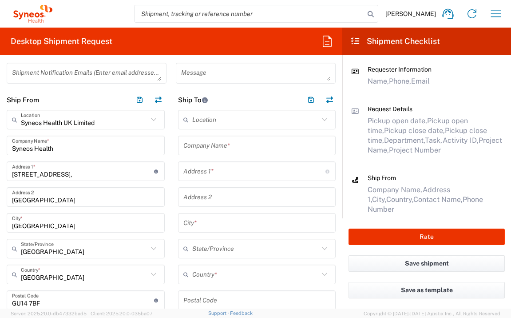
scroll to position [286, 0]
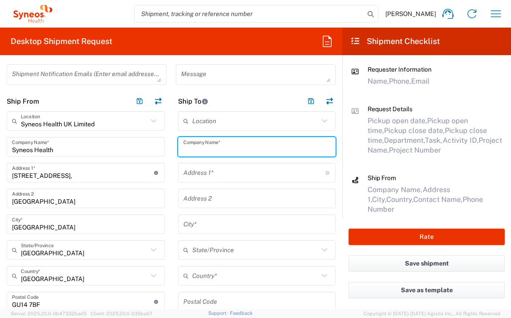
click at [265, 150] on input "text" at bounding box center [256, 147] width 147 height 16
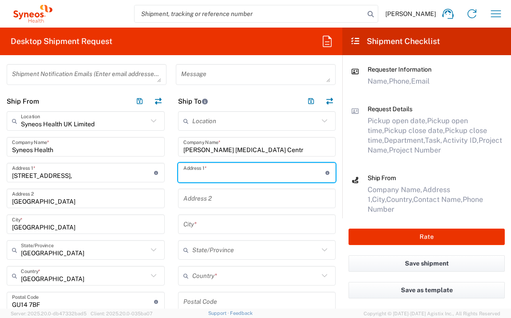
click at [305, 145] on input "[PERSON_NAME] [MEDICAL_DATA] Centr" at bounding box center [256, 147] width 147 height 16
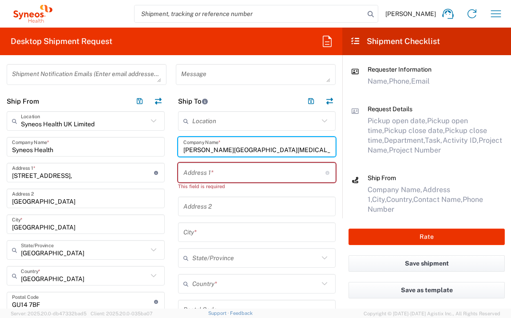
type input "[PERSON_NAME][GEOGRAPHIC_DATA][MEDICAL_DATA]"
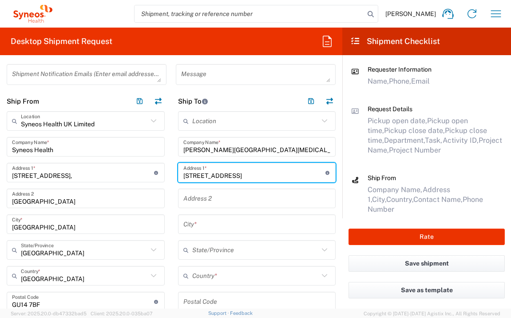
type input "[STREET_ADDRESS]"
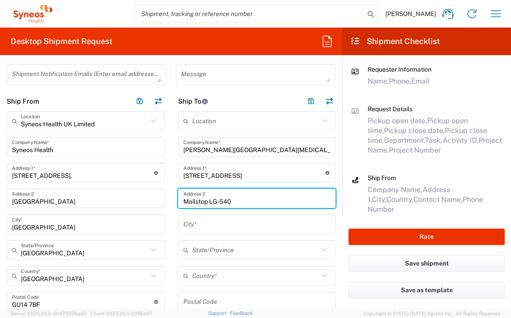
type input "Mailstop LG-540"
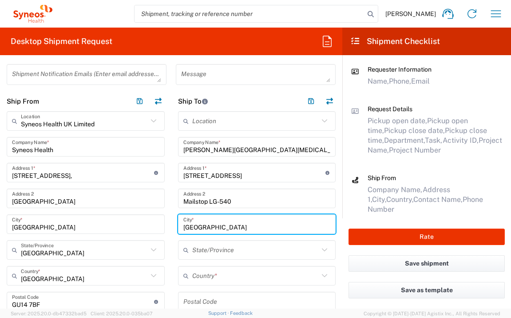
type input "[GEOGRAPHIC_DATA]"
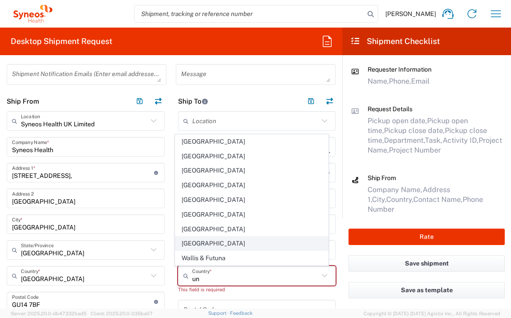
click at [182, 244] on span "[GEOGRAPHIC_DATA]" at bounding box center [251, 243] width 153 height 14
type input "[GEOGRAPHIC_DATA]"
type input "Sender/Shipper"
type input "Delivery Duty Paid"
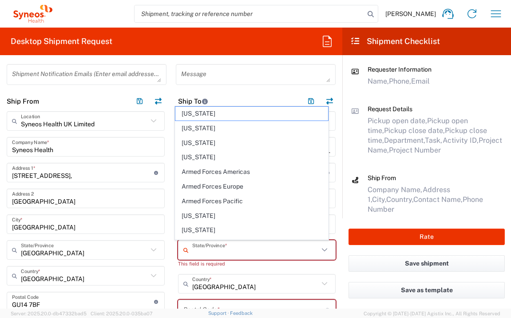
click at [198, 252] on input "text" at bounding box center [255, 250] width 127 height 16
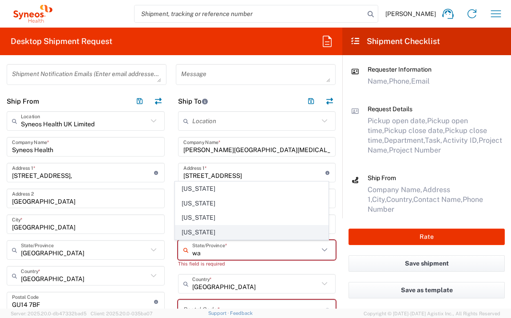
click at [193, 234] on span "[US_STATE]" at bounding box center [251, 232] width 153 height 14
type input "[US_STATE]"
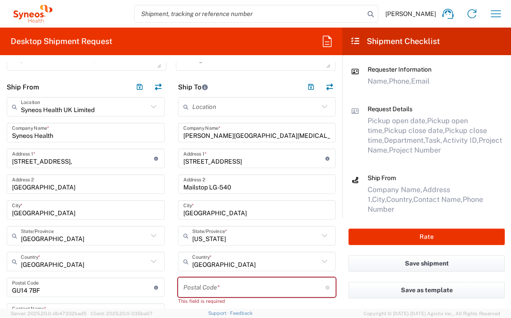
scroll to position [314, 0]
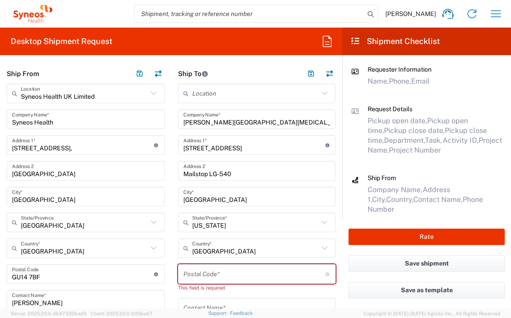
click at [215, 275] on input "undefined" at bounding box center [254, 274] width 142 height 16
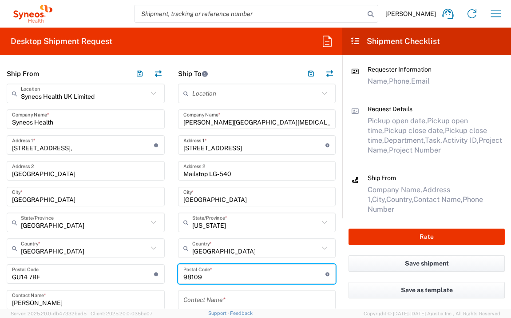
type input "98109"
click at [188, 299] on input "text" at bounding box center [256, 300] width 147 height 16
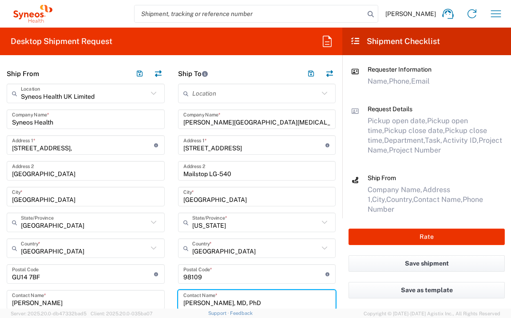
type input "[PERSON_NAME], MD, PhD"
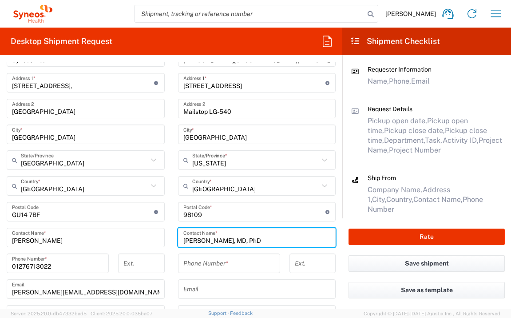
scroll to position [394, 0]
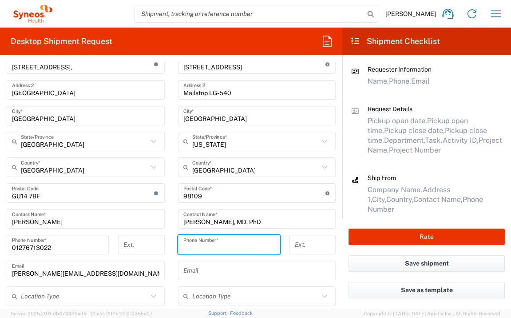
click at [260, 243] on input "tel" at bounding box center [229, 245] width 92 height 16
type input "[PHONE_NUMBER]"
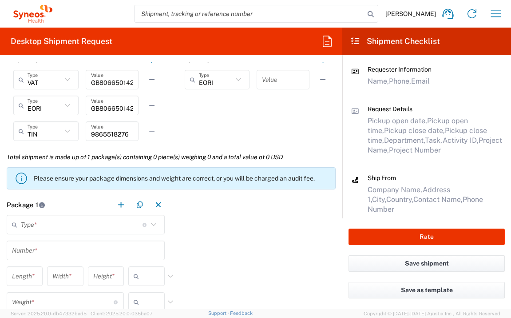
scroll to position [669, 0]
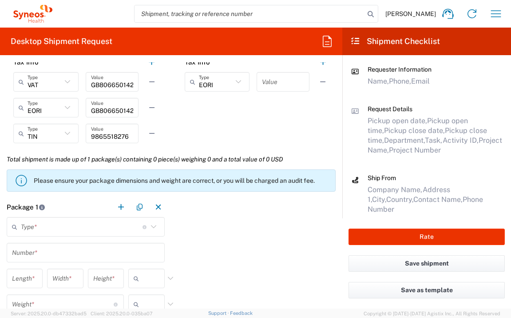
type input "[EMAIL_ADDRESS][DOMAIN_NAME]"
click at [269, 83] on input "text" at bounding box center [283, 82] width 42 height 16
type input "1"
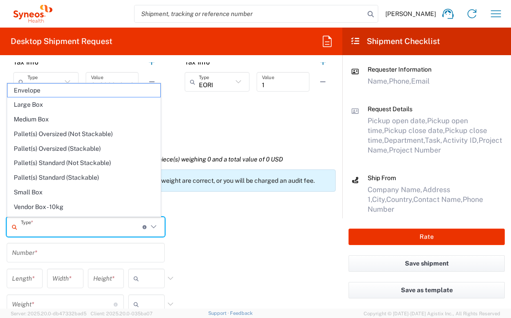
click at [107, 231] on input "text" at bounding box center [82, 227] width 122 height 16
click at [59, 92] on span "Envelope" at bounding box center [84, 91] width 153 height 14
type input "Envelope"
type input "1"
type input "9.5"
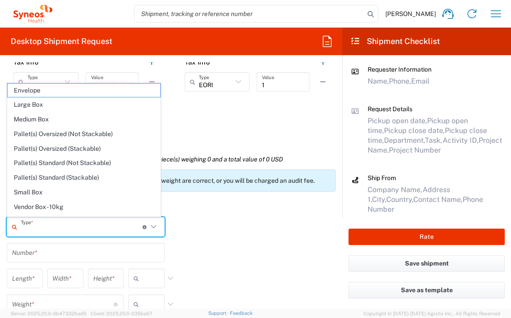
type input "12.5"
type input "0.25"
type input "in"
type input "0.45"
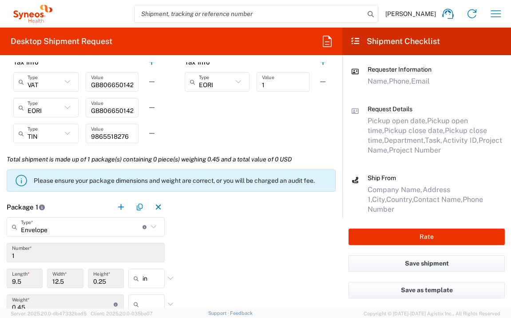
click at [145, 305] on input "text" at bounding box center [154, 304] width 22 height 14
click at [145, 292] on span "lbs" at bounding box center [144, 286] width 34 height 14
type input "lbs"
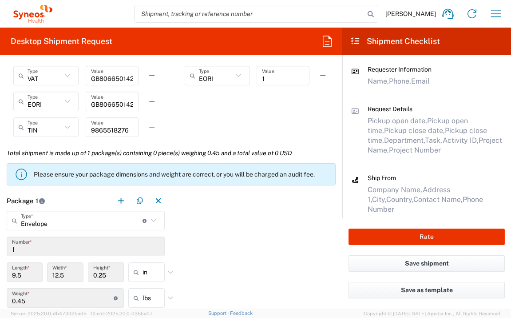
scroll to position [793, 0]
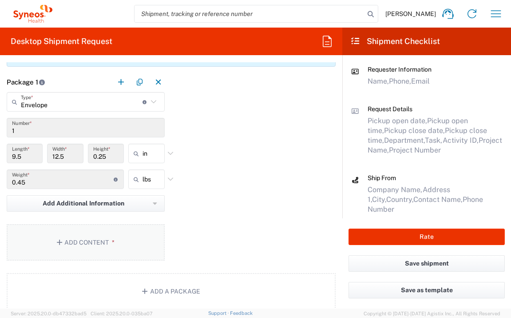
click at [95, 247] on button "Add Content *" at bounding box center [86, 242] width 158 height 36
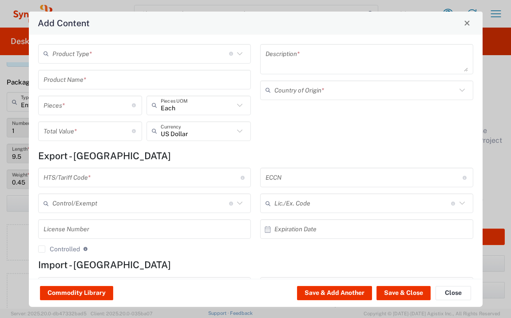
click at [196, 58] on input "text" at bounding box center [140, 54] width 177 height 16
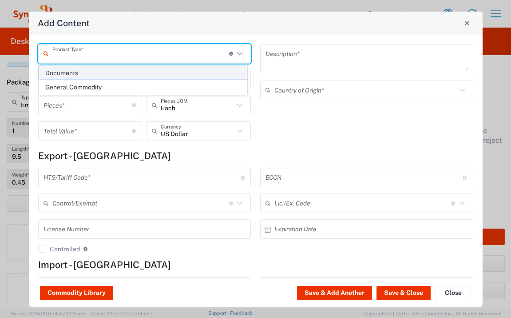
click at [186, 68] on span "Documents" at bounding box center [143, 73] width 208 height 14
type input "Documents"
type input "1"
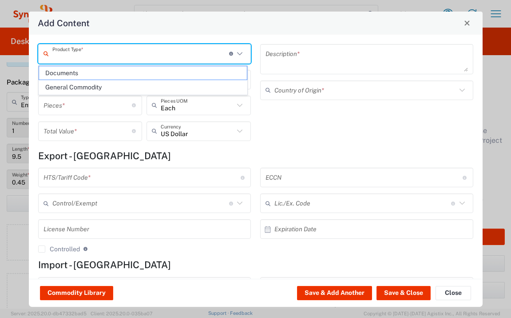
type textarea "Documents"
type input "[GEOGRAPHIC_DATA]"
type input "0000.00.0000"
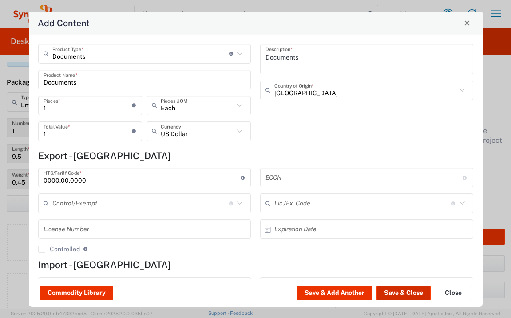
click at [402, 290] on button "Save & Close" at bounding box center [404, 293] width 54 height 14
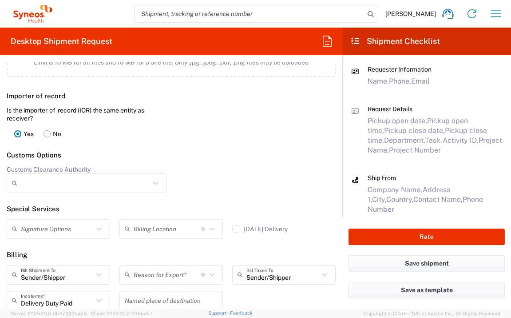
scroll to position [1145, 0]
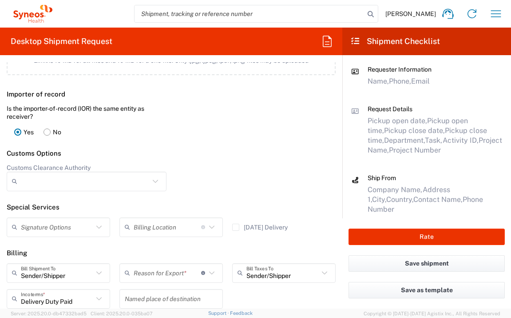
click at [201, 268] on agx-control-info at bounding box center [203, 273] width 5 height 14
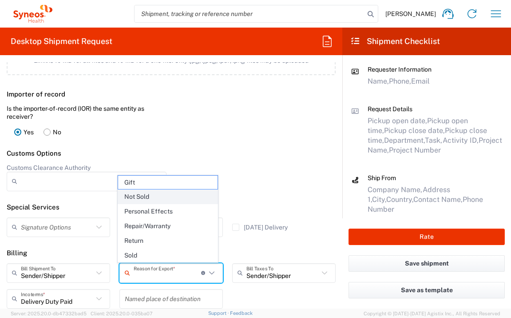
click at [175, 197] on span "Not Sold" at bounding box center [168, 197] width 100 height 14
type input "Not Sold"
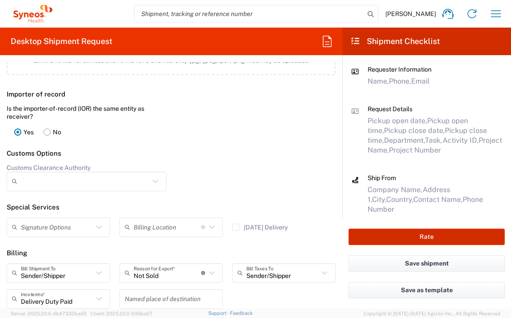
click at [404, 231] on button "Rate" at bounding box center [427, 236] width 156 height 16
type input "7053588"
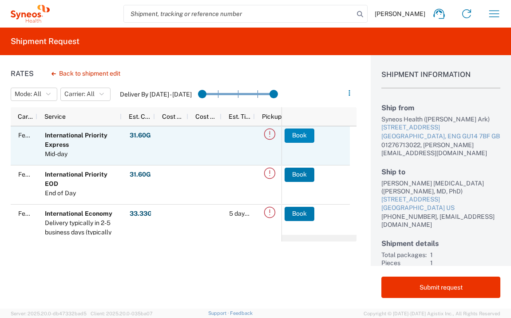
click at [298, 137] on button "Book" at bounding box center [300, 135] width 30 height 14
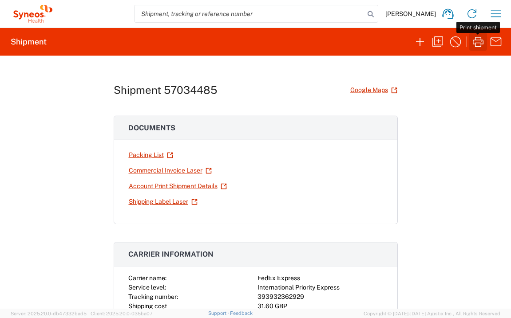
click at [481, 42] on icon "button" at bounding box center [478, 42] width 14 height 14
